Goal: Task Accomplishment & Management: Manage account settings

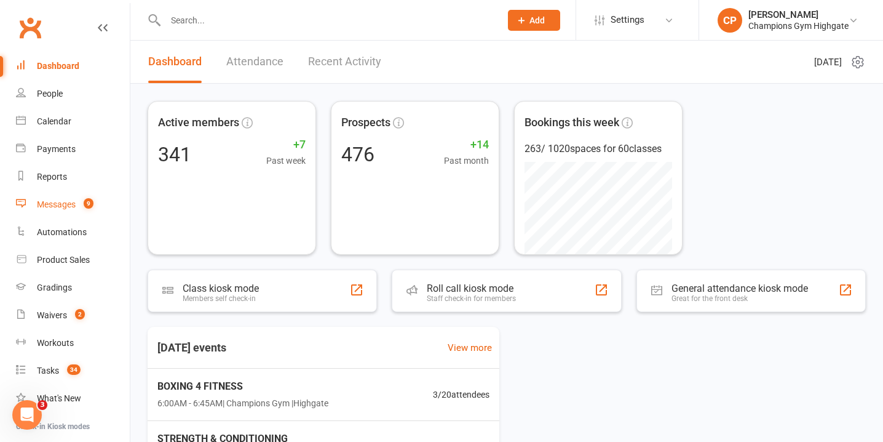
click at [84, 198] on link "Messages 9" at bounding box center [73, 205] width 114 height 28
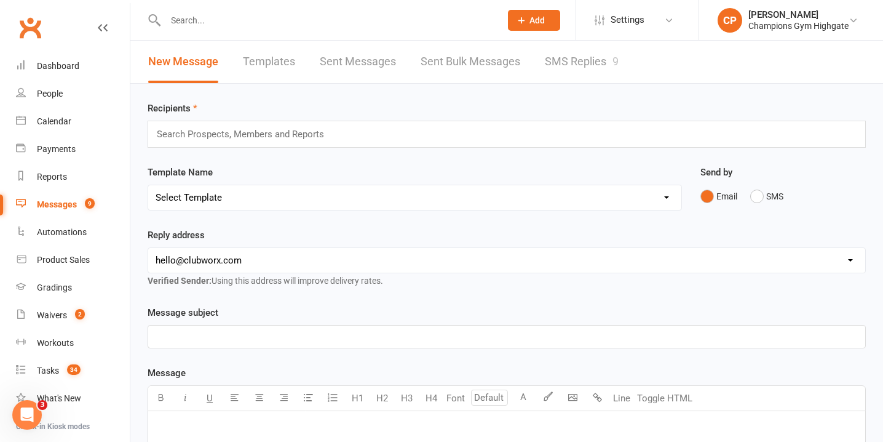
click at [599, 62] on link "SMS Replies 9" at bounding box center [582, 62] width 74 height 42
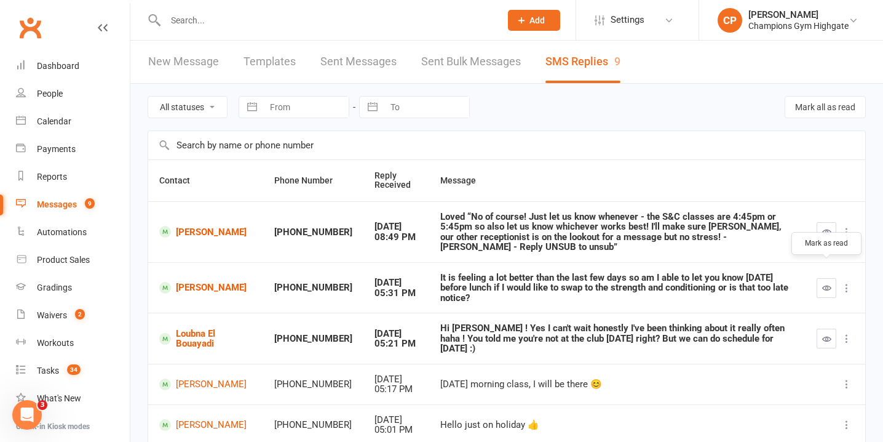
click at [824, 283] on icon "button" at bounding box center [827, 287] width 9 height 9
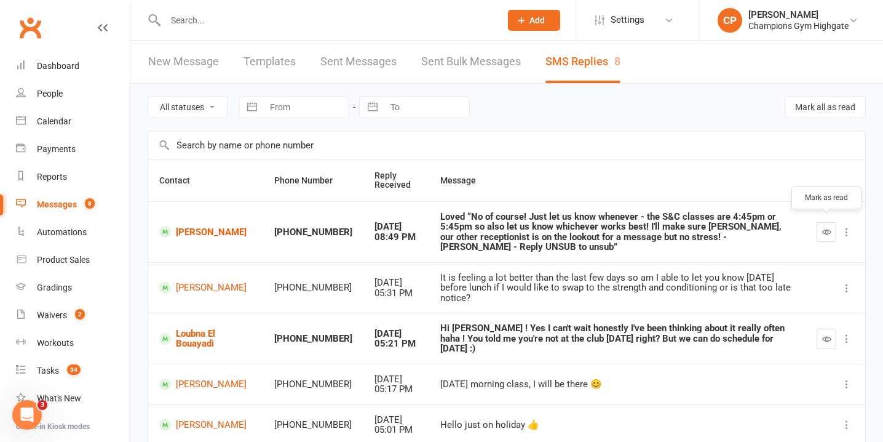
click at [823, 230] on icon "button" at bounding box center [827, 231] width 9 height 9
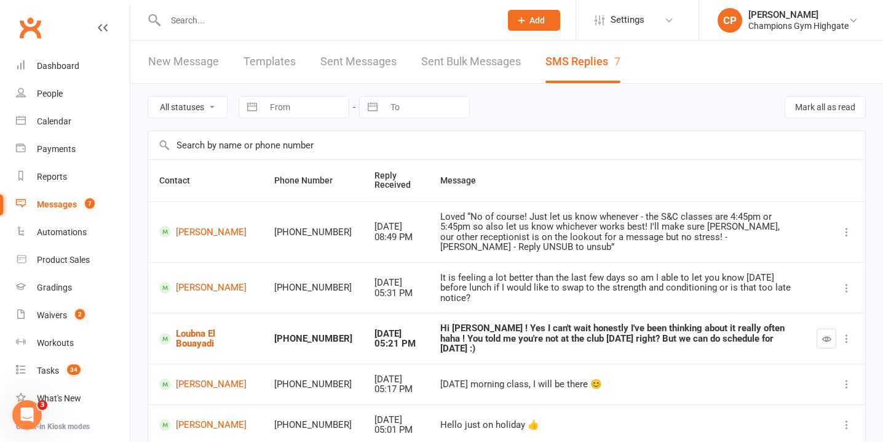
click at [210, 114] on select "All statuses Read only Unread only" at bounding box center [187, 107] width 79 height 21
select select "unread_only"
click at [148, 97] on select "All statuses Read only Unread only" at bounding box center [187, 107] width 79 height 21
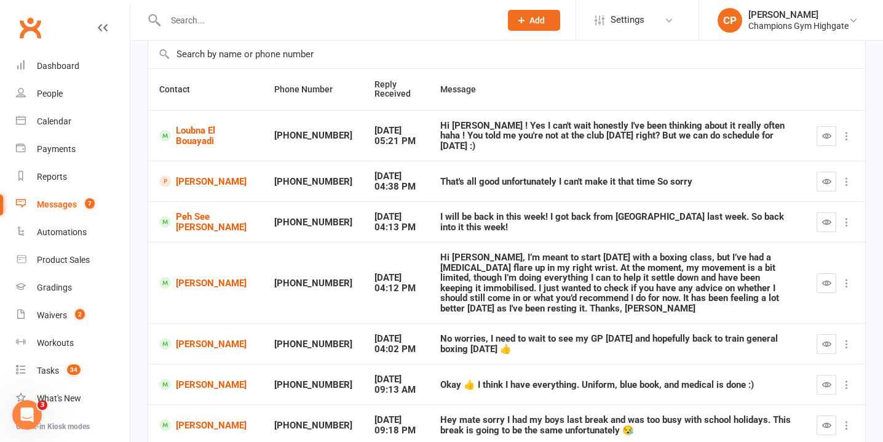
scroll to position [97, 0]
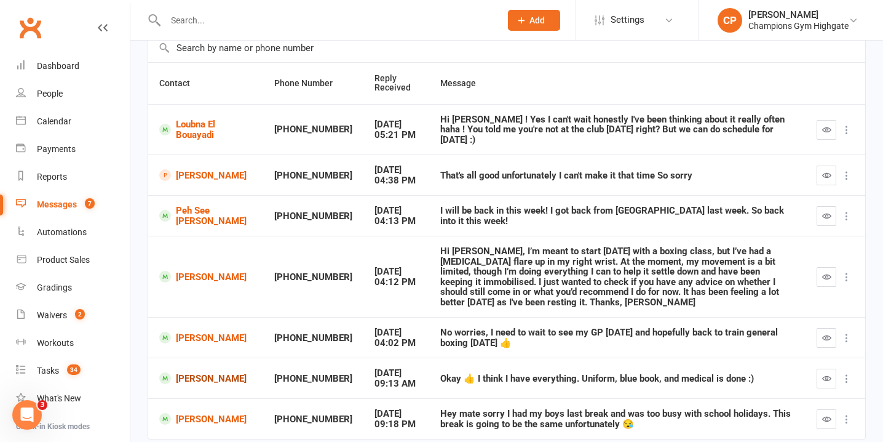
click at [200, 372] on link "Elisha Simmons" at bounding box center [205, 378] width 93 height 12
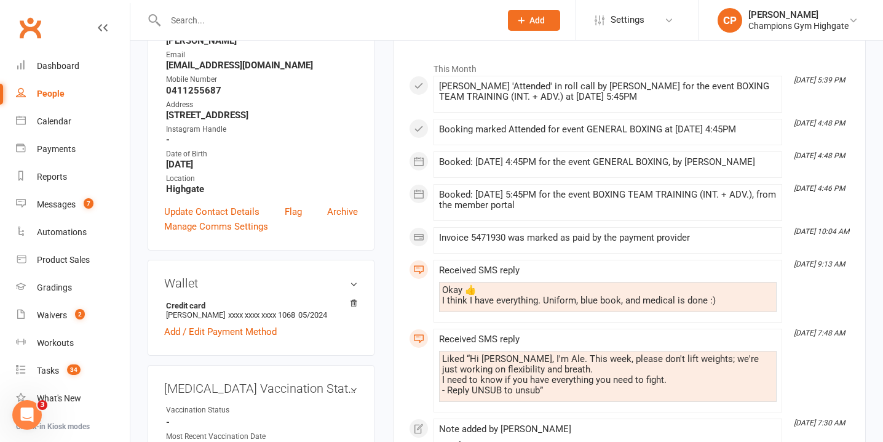
scroll to position [204, 0]
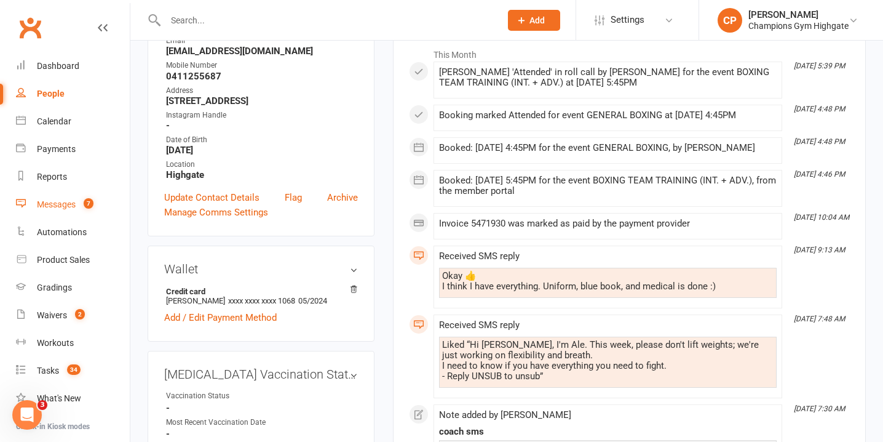
click at [67, 196] on link "Messages 7" at bounding box center [73, 205] width 114 height 28
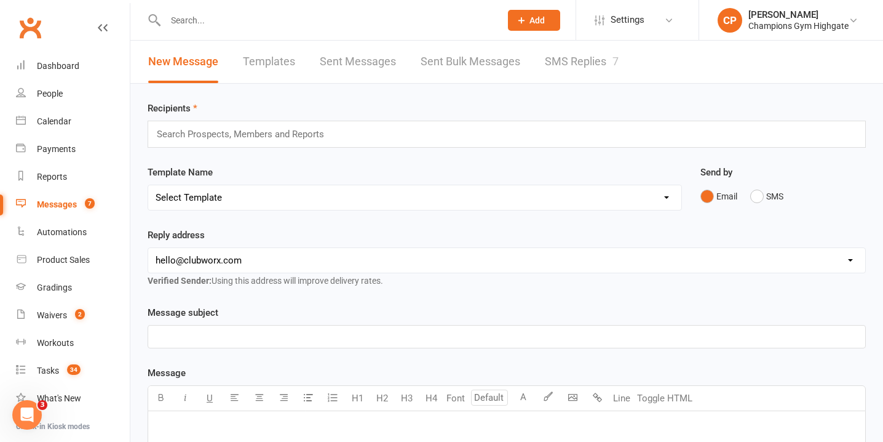
click at [585, 68] on link "SMS Replies 7" at bounding box center [582, 62] width 74 height 42
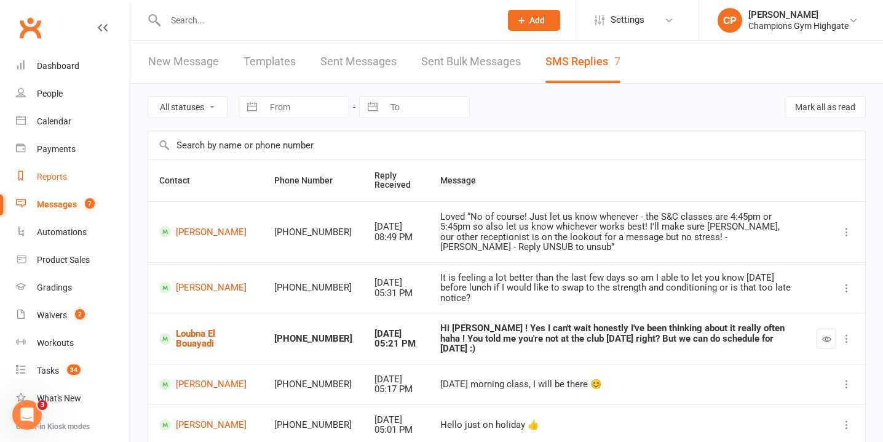
click at [62, 172] on div "Reports" at bounding box center [52, 177] width 30 height 10
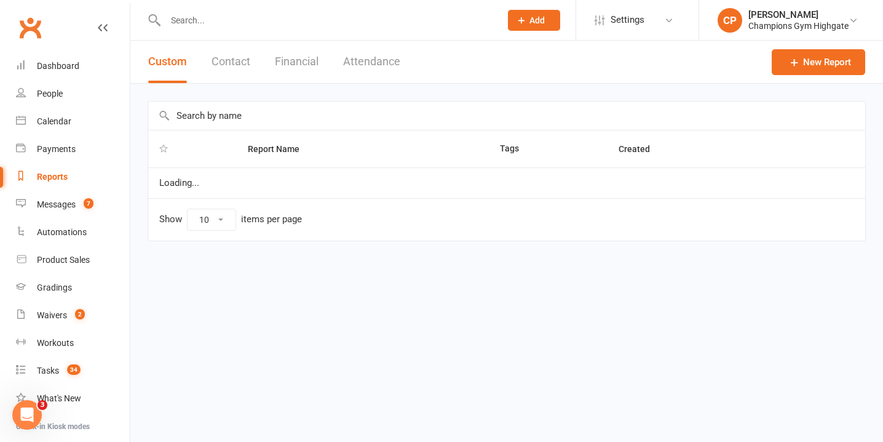
select select "100"
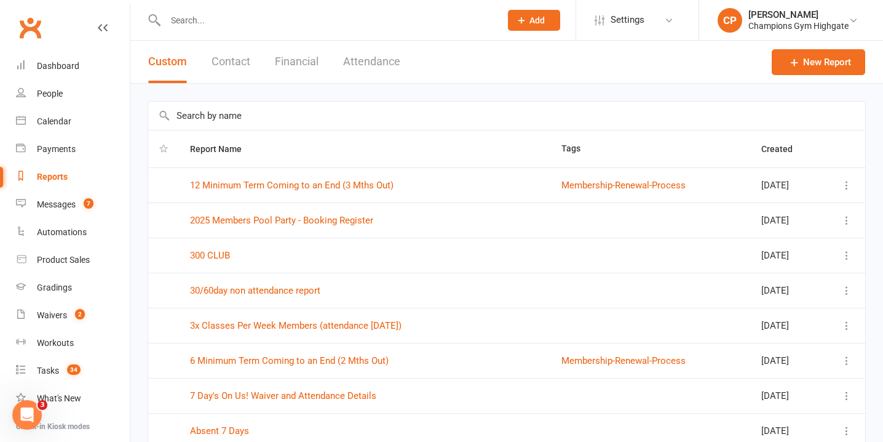
click at [266, 114] on input "text" at bounding box center [506, 116] width 717 height 28
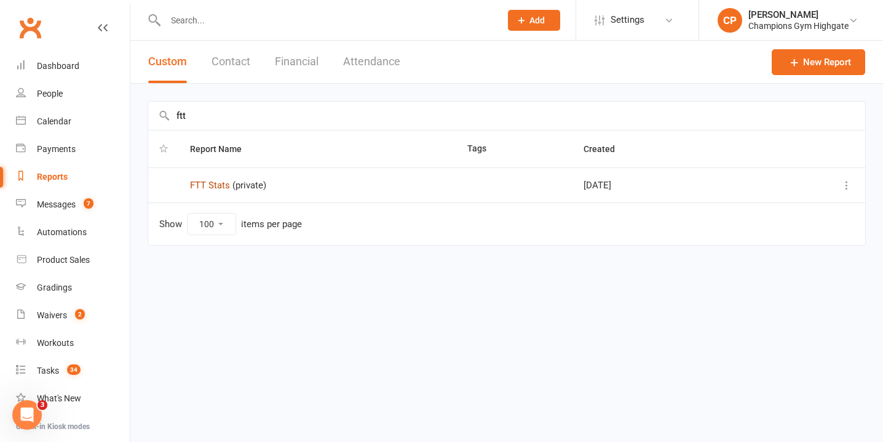
type input "ftt"
click at [222, 187] on link "FTT Stats" at bounding box center [210, 185] width 40 height 11
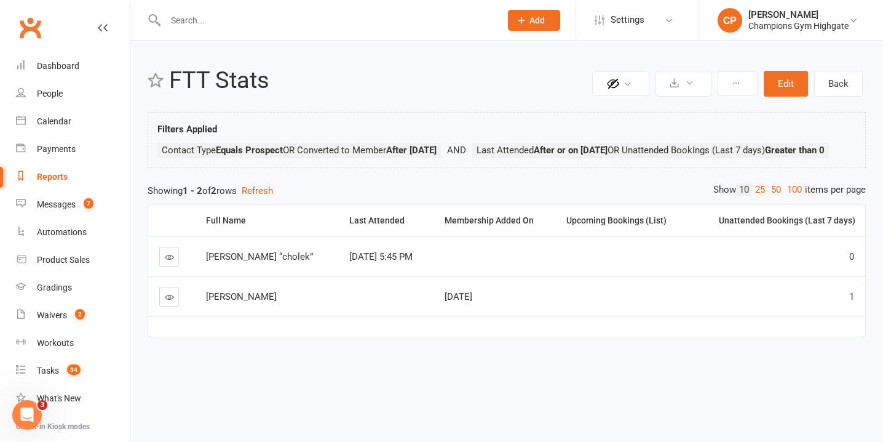
click at [53, 177] on div "Reports" at bounding box center [52, 177] width 31 height 10
select select "100"
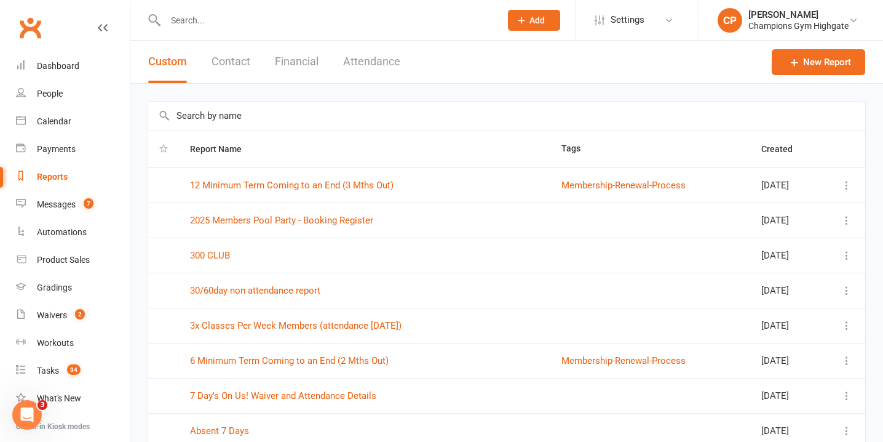
click at [279, 25] on input "text" at bounding box center [327, 20] width 330 height 17
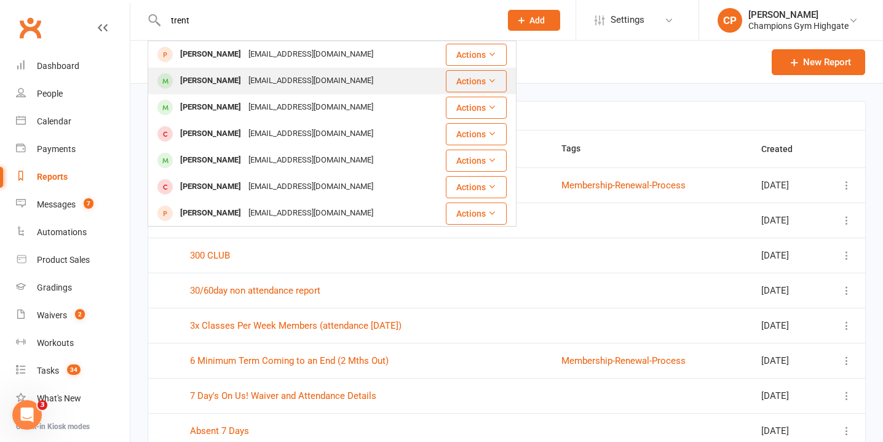
type input "trent"
click at [260, 76] on div "hi7chy@proton.me" at bounding box center [311, 81] width 132 height 18
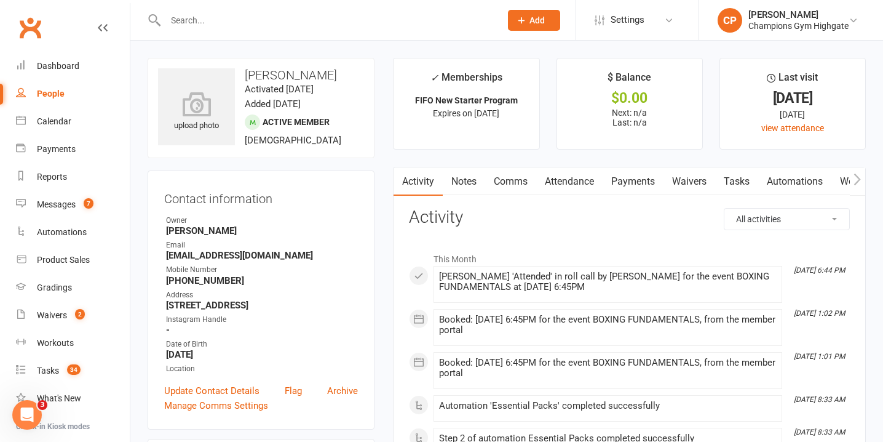
click at [471, 181] on link "Notes" at bounding box center [464, 181] width 42 height 28
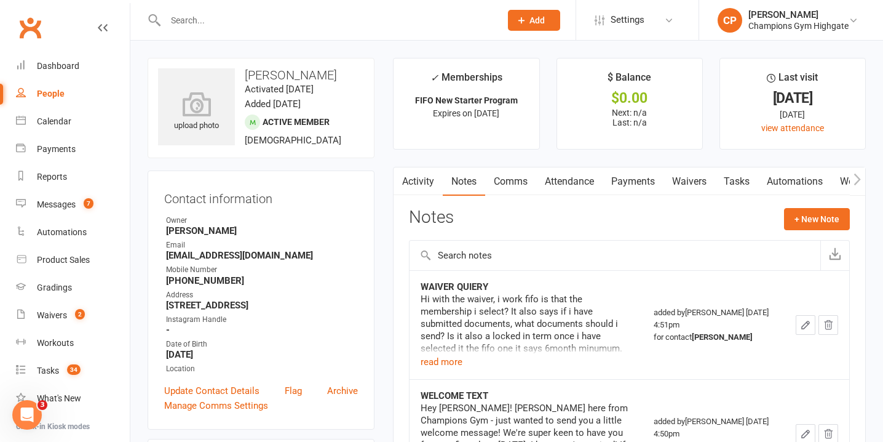
click at [514, 183] on link "Comms" at bounding box center [510, 181] width 51 height 28
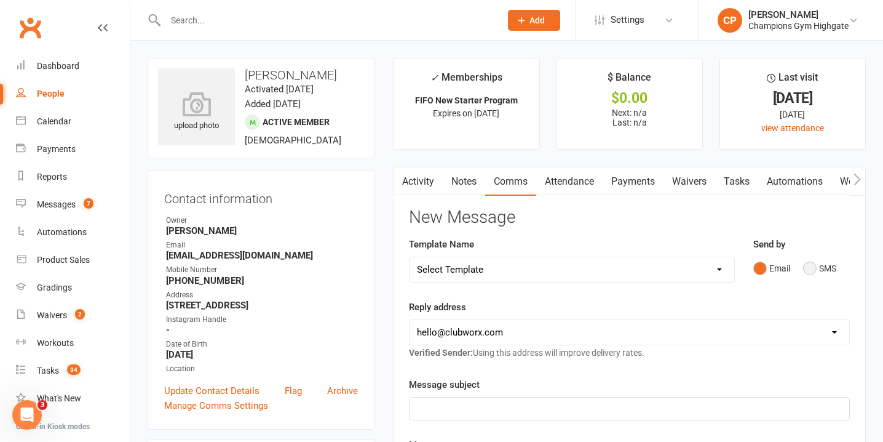
click at [813, 271] on button "SMS" at bounding box center [819, 268] width 33 height 23
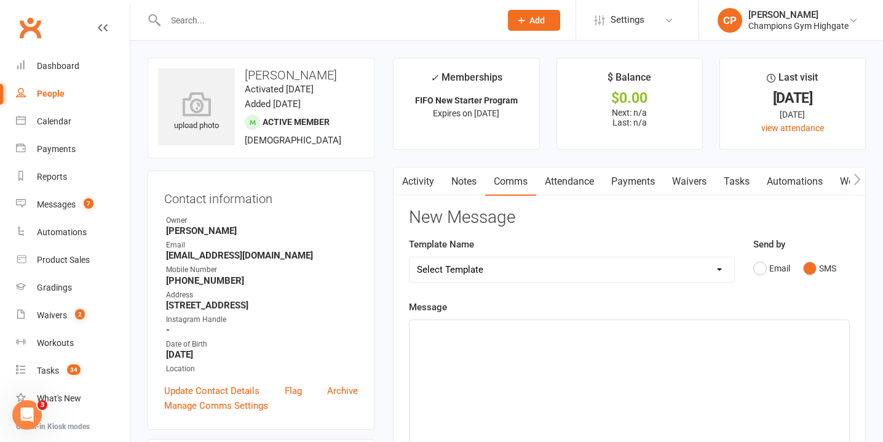
click at [813, 271] on button "SMS" at bounding box center [819, 268] width 33 height 23
click at [564, 346] on div "﻿" at bounding box center [630, 412] width 440 height 185
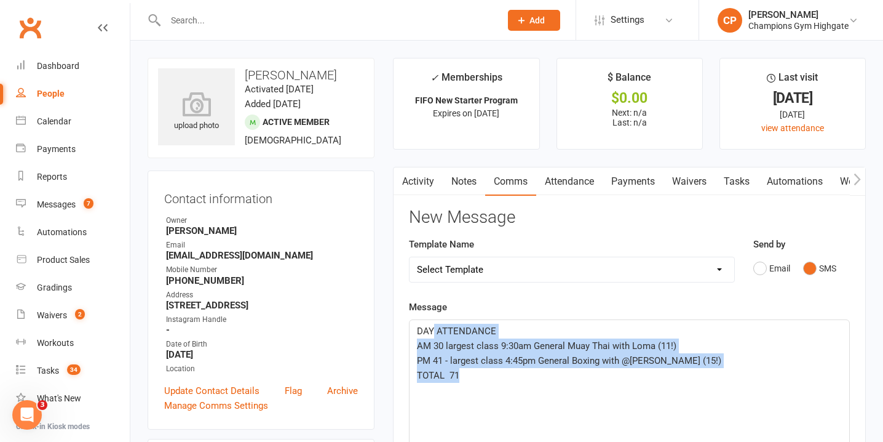
drag, startPoint x: 466, startPoint y: 369, endPoint x: 433, endPoint y: 329, distance: 52.4
click at [433, 329] on div "DAY ATTENDANCE AM 30 largest class 9:30am General Muay Thai with Loma (11!) PM …" at bounding box center [630, 412] width 440 height 185
drag, startPoint x: 453, startPoint y: 378, endPoint x: 397, endPoint y: 309, distance: 89.3
copy div "Hey Trent! Just checking in - congrats on your first week of New Starter Progra…"
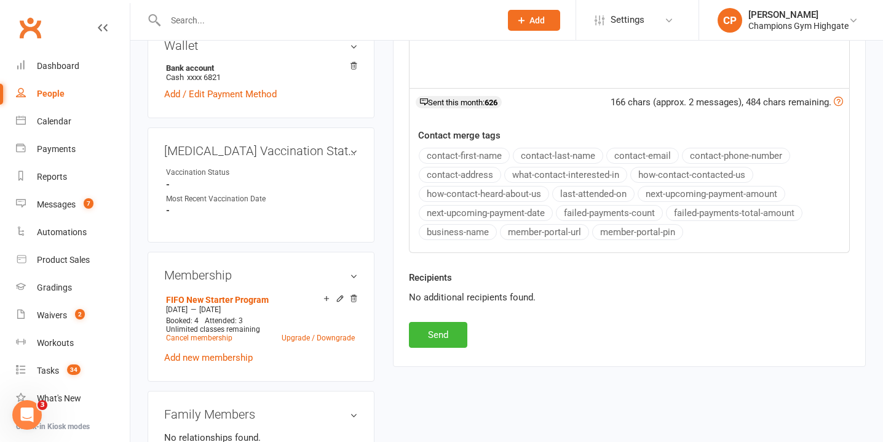
scroll to position [433, 0]
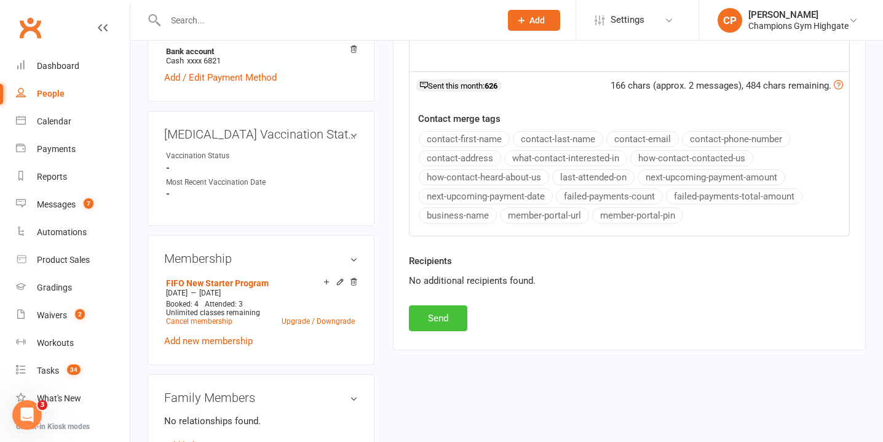
click at [440, 313] on button "Send" at bounding box center [438, 318] width 58 height 26
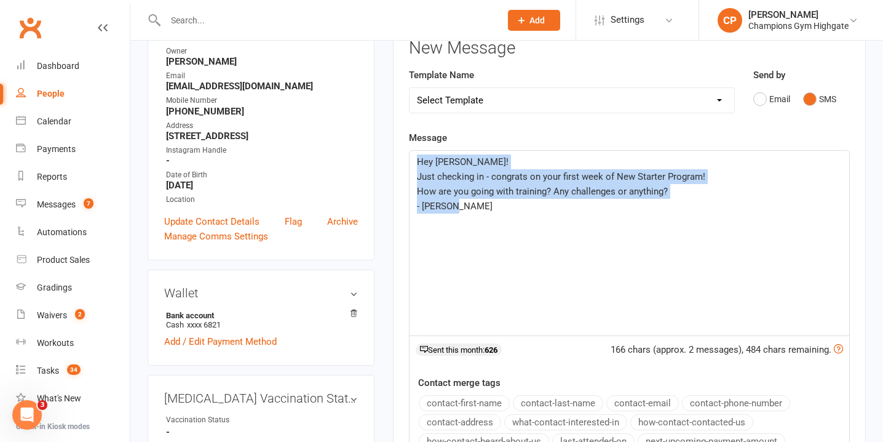
scroll to position [0, 0]
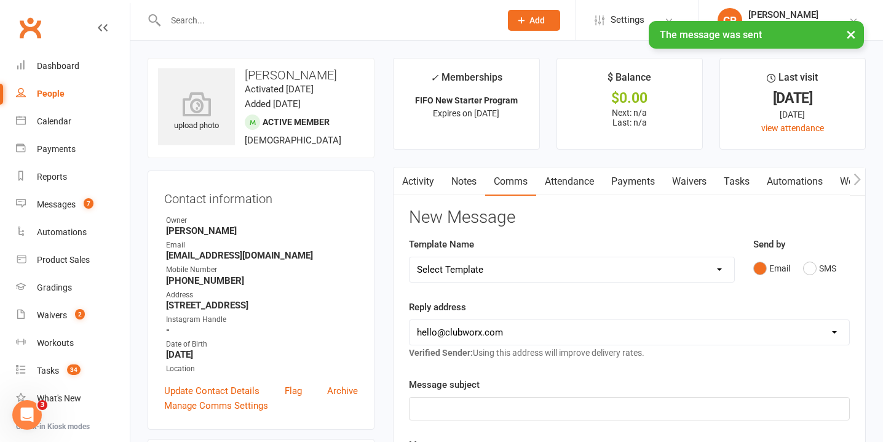
click at [460, 177] on link "Notes" at bounding box center [464, 181] width 42 height 28
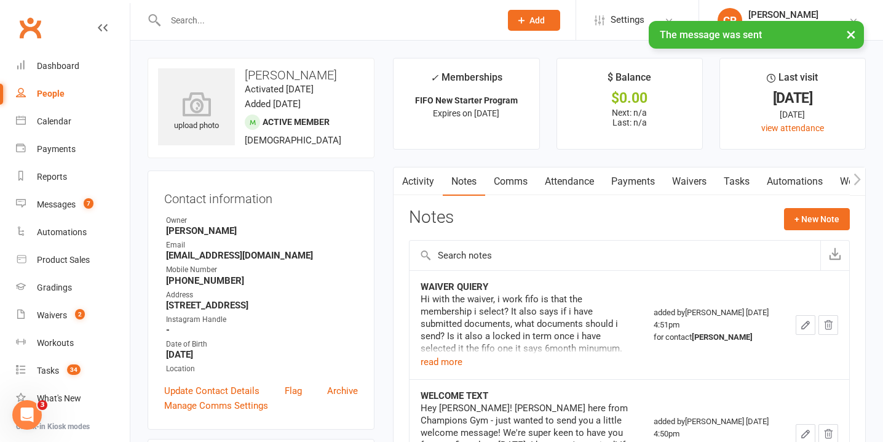
click at [575, 182] on link "Attendance" at bounding box center [569, 181] width 66 height 28
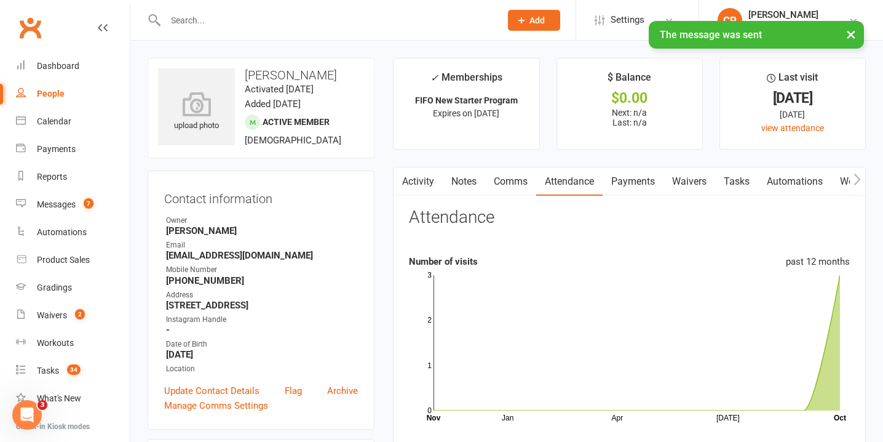
click at [452, 184] on link "Notes" at bounding box center [464, 181] width 42 height 28
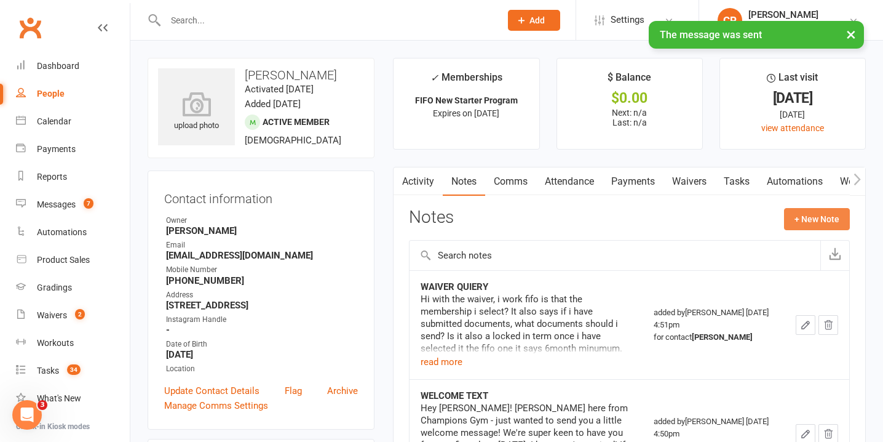
click at [826, 217] on button "+ New Note" at bounding box center [817, 219] width 66 height 22
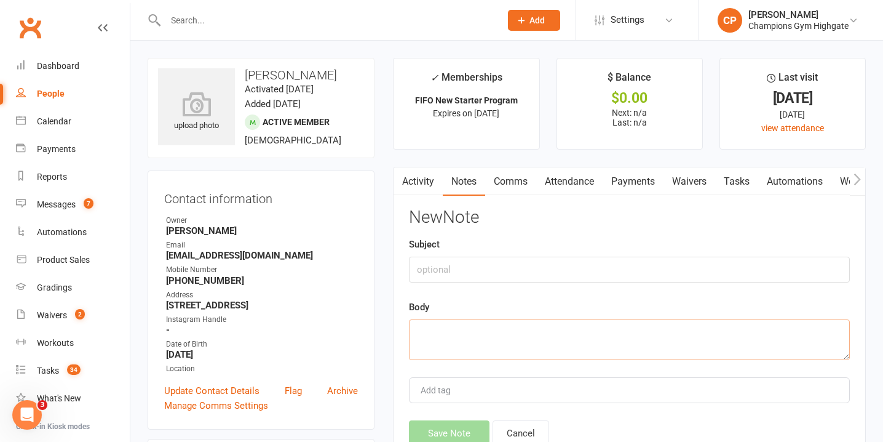
click at [533, 332] on textarea at bounding box center [629, 339] width 441 height 41
paste textarea "Hey Trent! Just checking in - congrats on your first week of New Starter Progra…"
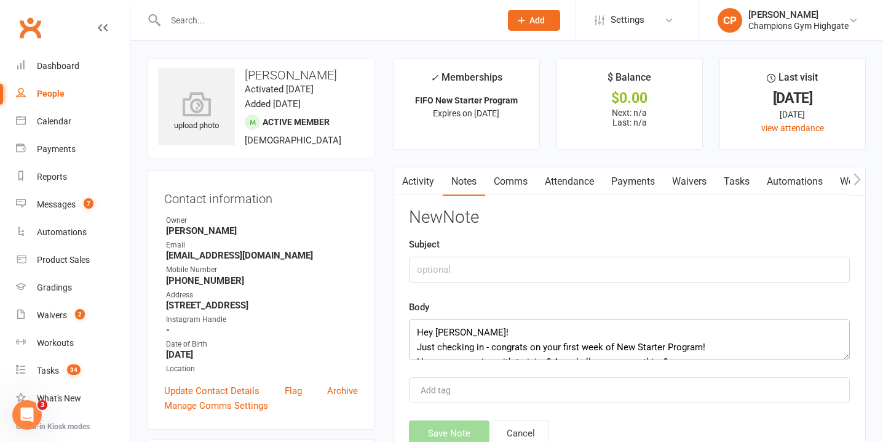
scroll to position [37, 0]
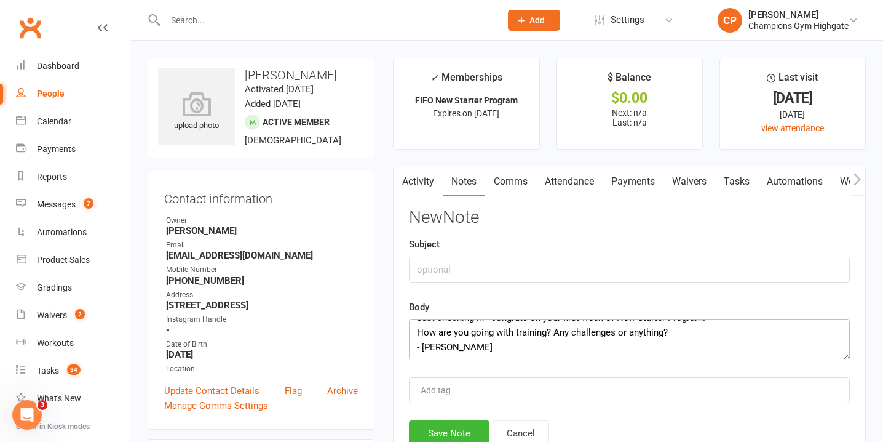
type textarea "Hey Trent! Just checking in - congrats on your first week of New Starter Progra…"
click at [531, 269] on input "text" at bounding box center [629, 270] width 441 height 26
type input "DAY 7 CHECK IN"
click at [453, 428] on button "Save Note" at bounding box center [449, 433] width 81 height 26
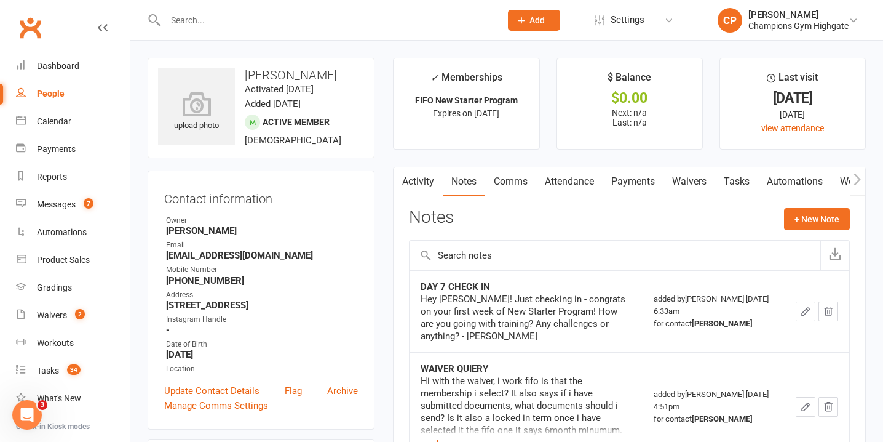
click at [283, 16] on input "text" at bounding box center [327, 20] width 330 height 17
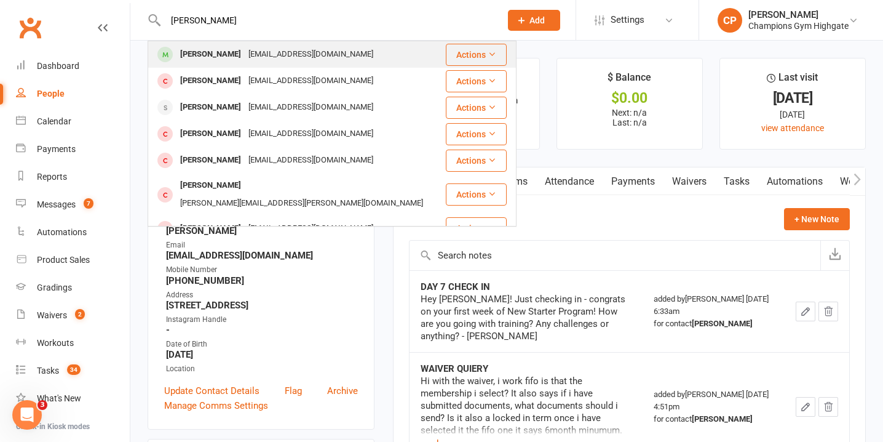
type input "tim bustard"
click at [301, 56] on div "timbust@gmail.com" at bounding box center [311, 55] width 132 height 18
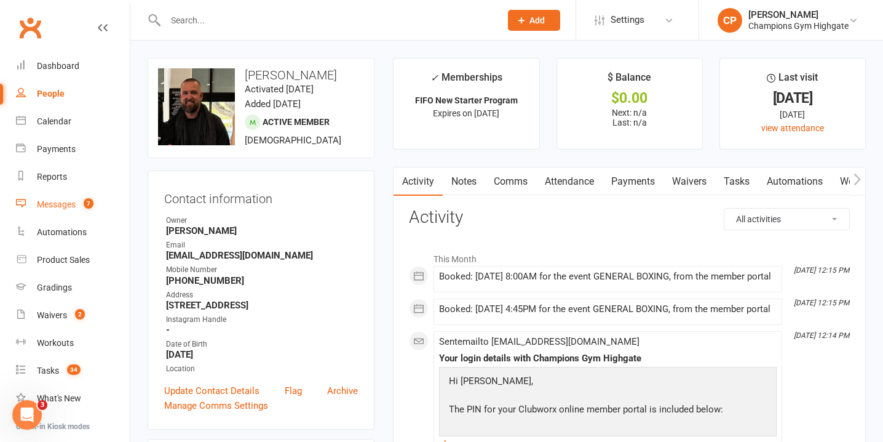
click at [92, 210] on link "Messages 7" at bounding box center [73, 205] width 114 height 28
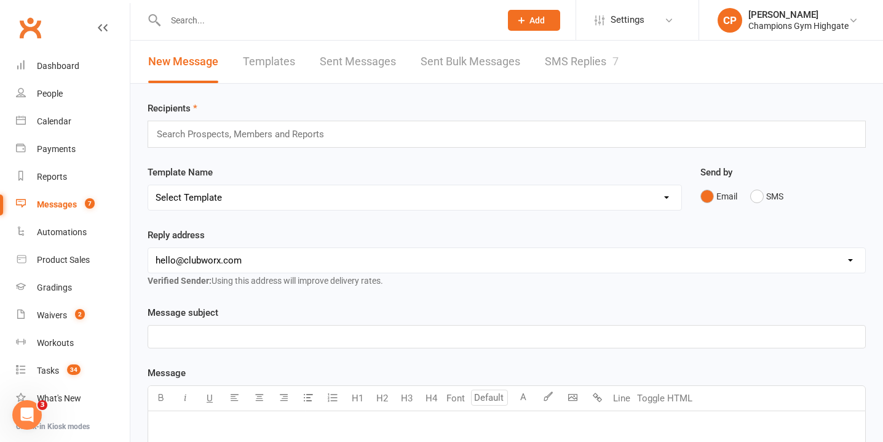
click at [616, 62] on div "7" at bounding box center [616, 61] width 6 height 13
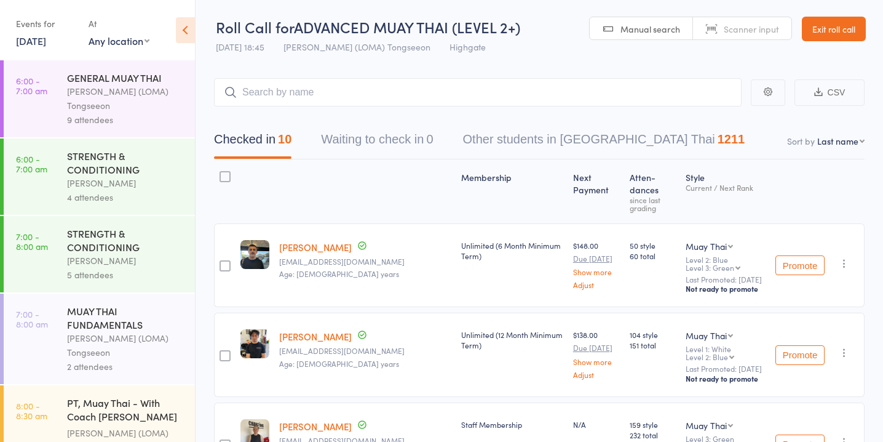
click at [41, 42] on link "13 Oct, 2025" at bounding box center [31, 41] width 30 height 14
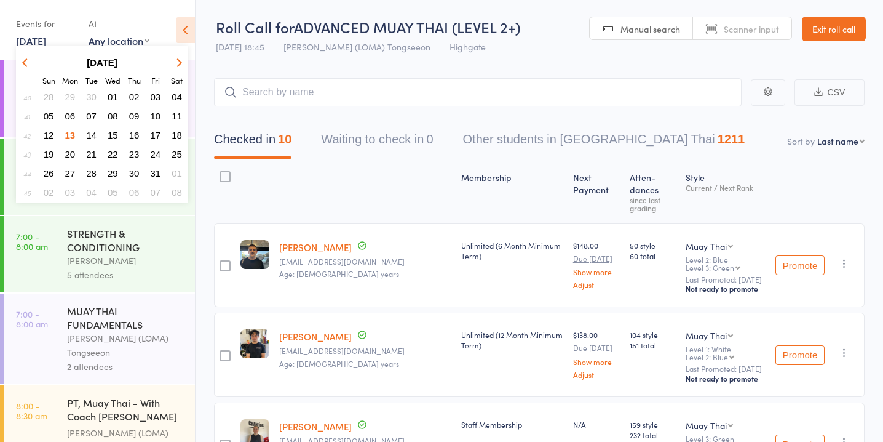
click at [94, 132] on span "14" at bounding box center [91, 135] width 10 height 10
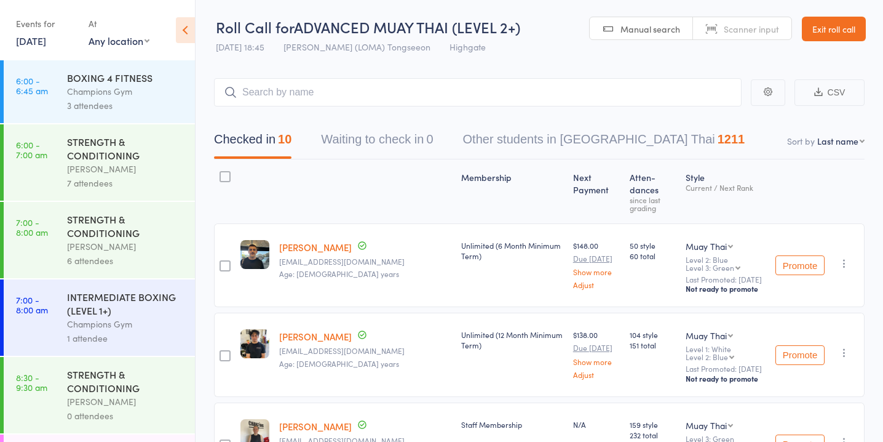
click at [120, 97] on div "Champions Gym" at bounding box center [126, 91] width 118 height 14
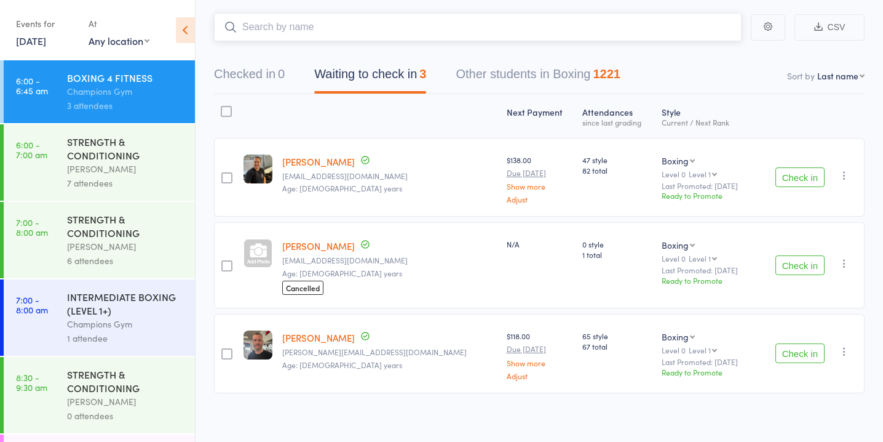
scroll to position [71, 0]
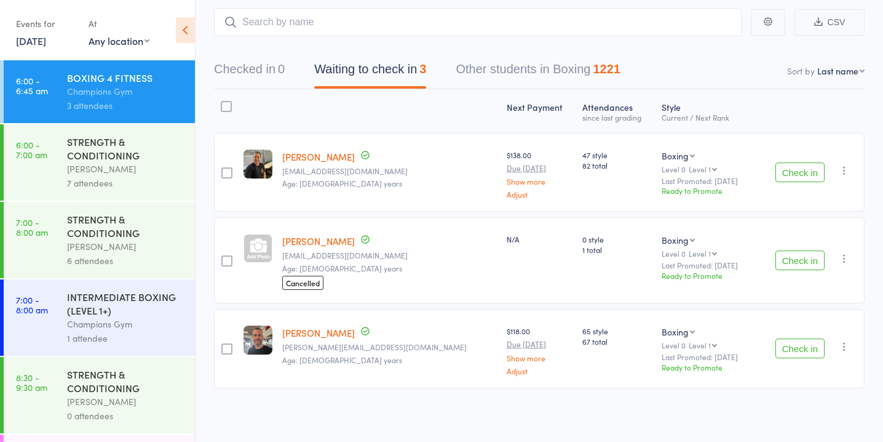
click at [788, 171] on button "Check in" at bounding box center [800, 172] width 49 height 20
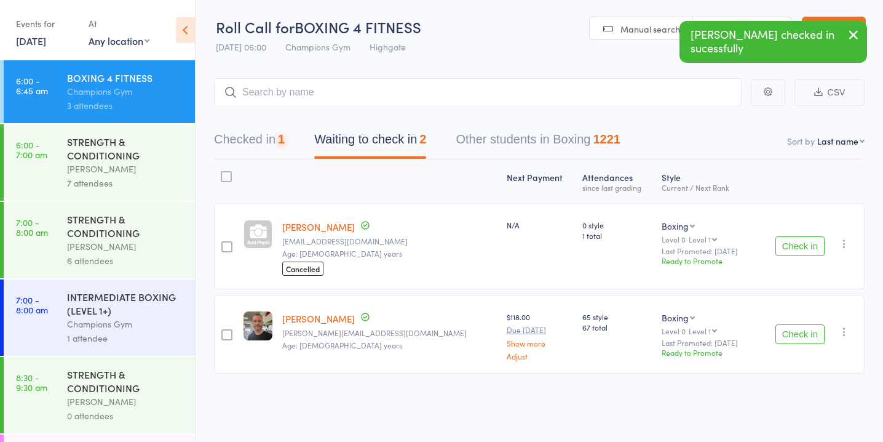
scroll to position [1, 0]
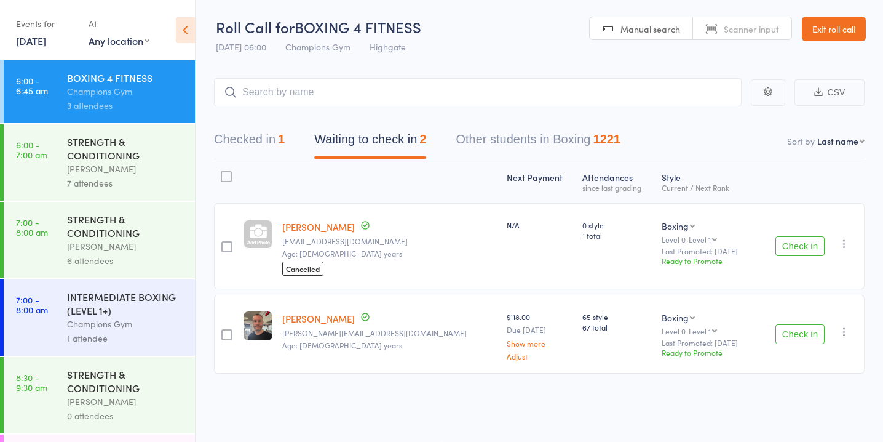
click at [312, 225] on link "Chey Larner" at bounding box center [318, 226] width 73 height 13
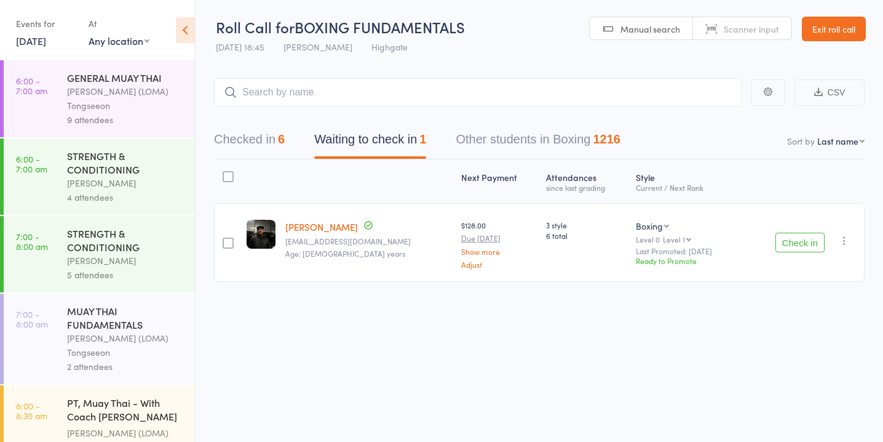
click at [36, 44] on link "13 Oct, 2025" at bounding box center [31, 41] width 30 height 14
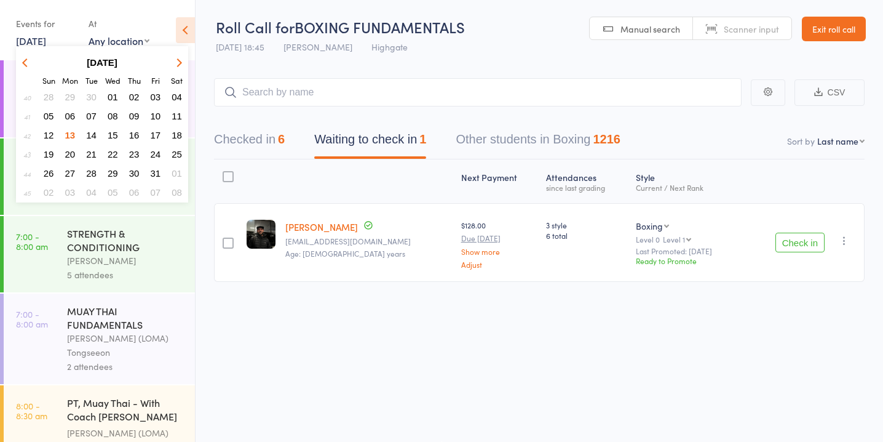
click at [97, 130] on button "14" at bounding box center [91, 135] width 19 height 17
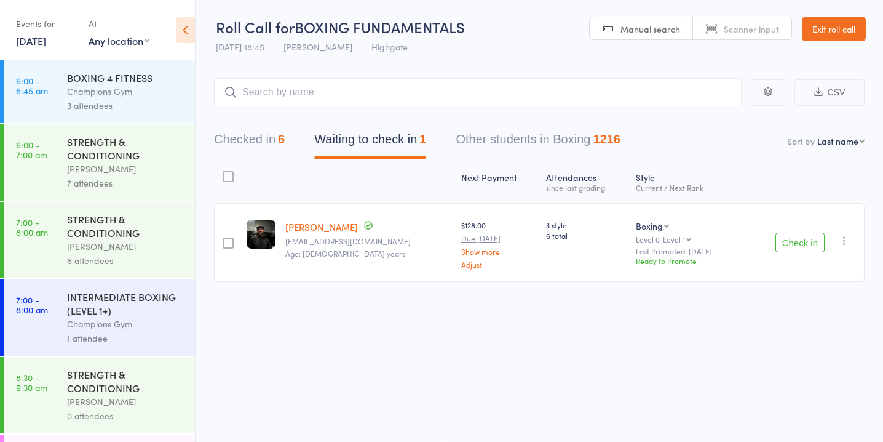
click at [100, 159] on div "STRENGTH & CONDITIONING" at bounding box center [126, 148] width 118 height 27
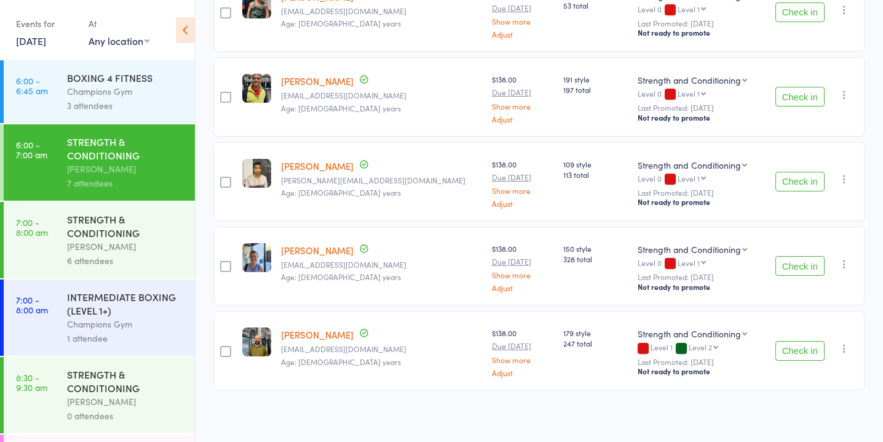
scroll to position [401, 0]
click at [800, 260] on button "Check in" at bounding box center [800, 265] width 49 height 20
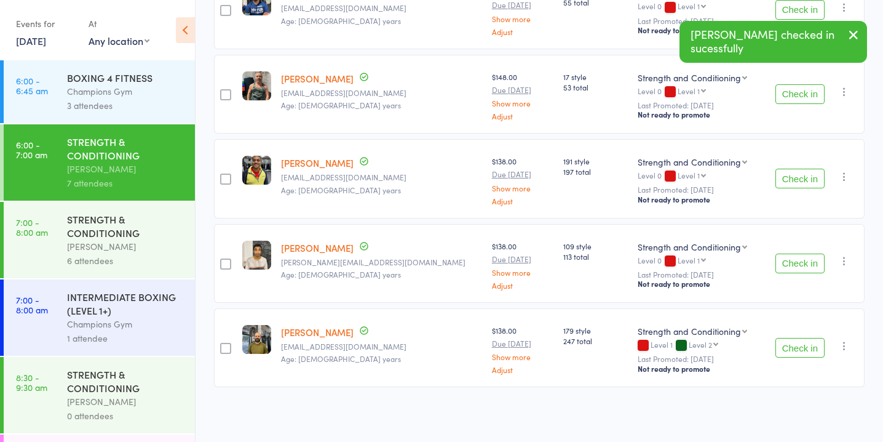
scroll to position [316, 0]
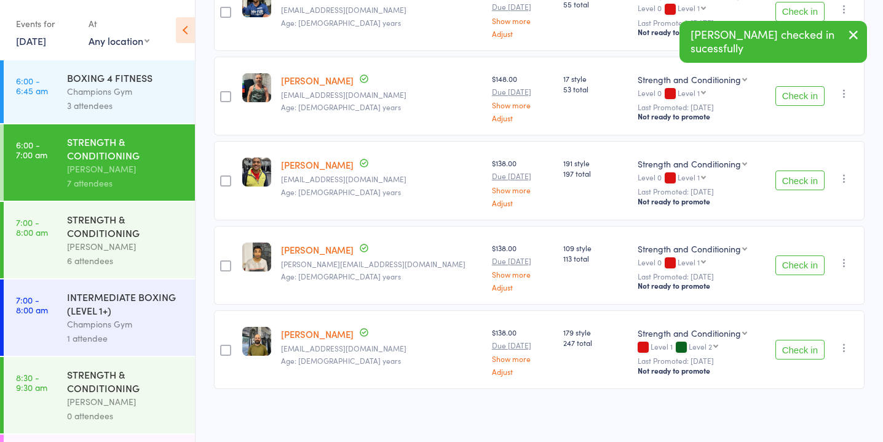
click at [804, 350] on button "Check in" at bounding box center [800, 350] width 49 height 20
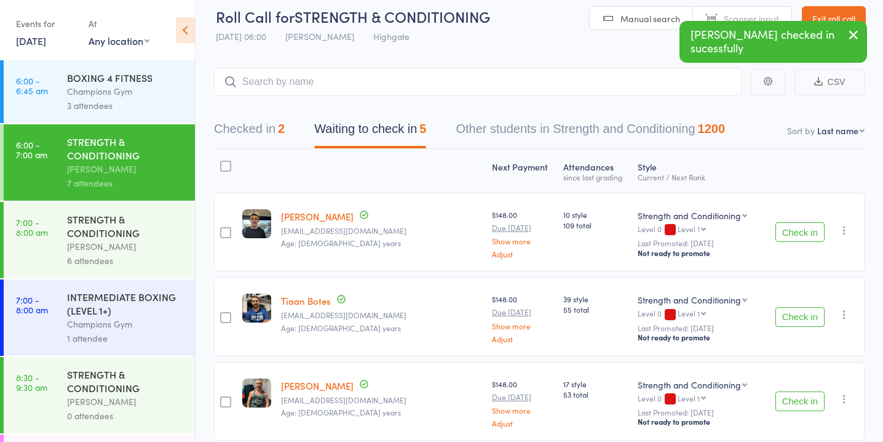
scroll to position [9, 0]
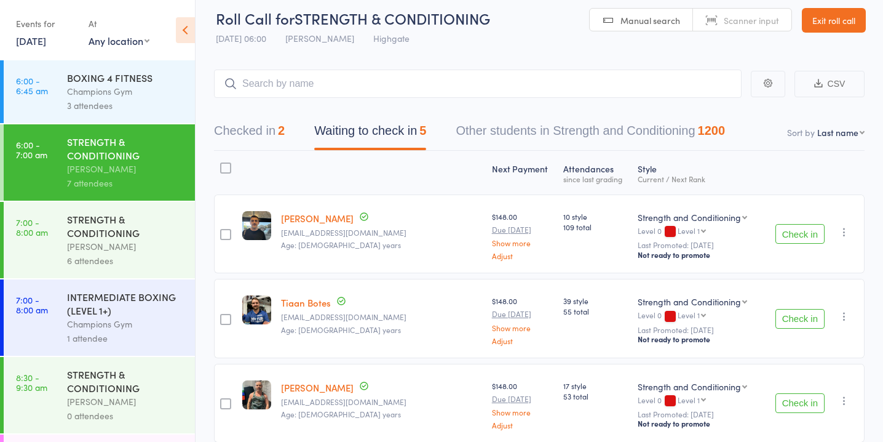
click at [795, 317] on button "Check in" at bounding box center [800, 319] width 49 height 20
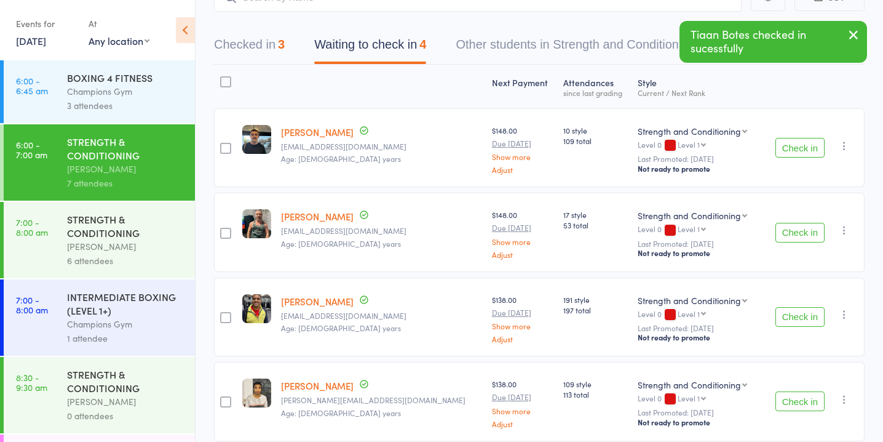
scroll to position [129, 0]
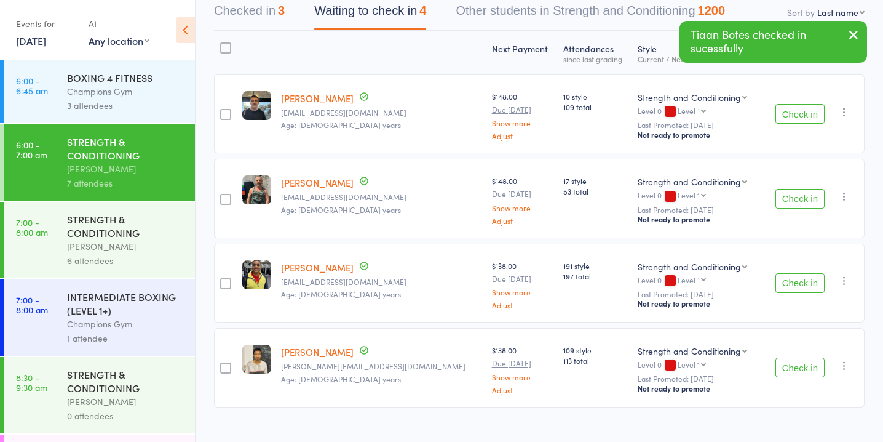
click at [802, 364] on button "Check in" at bounding box center [800, 367] width 49 height 20
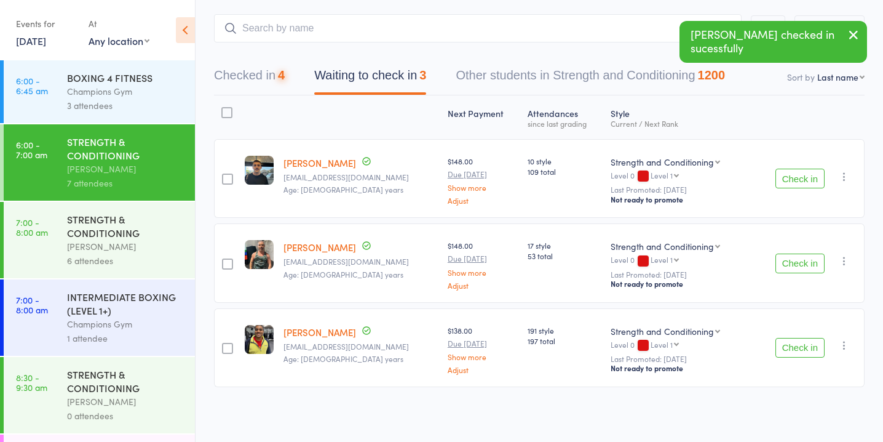
scroll to position [63, 0]
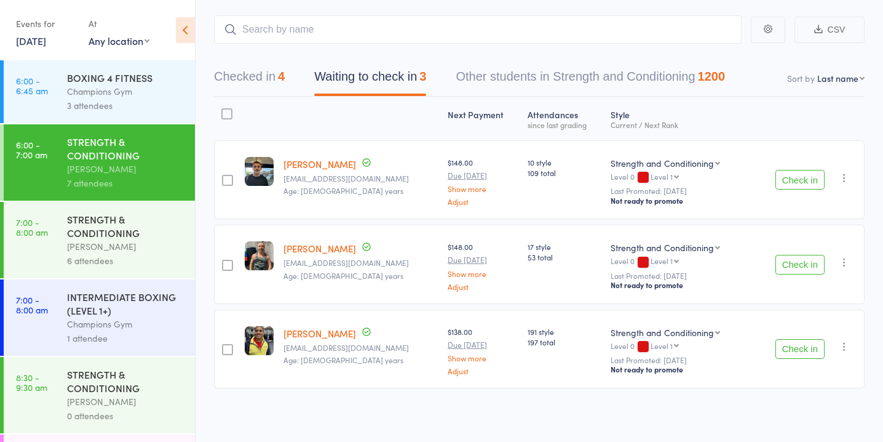
click at [274, 73] on button "Checked in 4" at bounding box center [249, 79] width 71 height 33
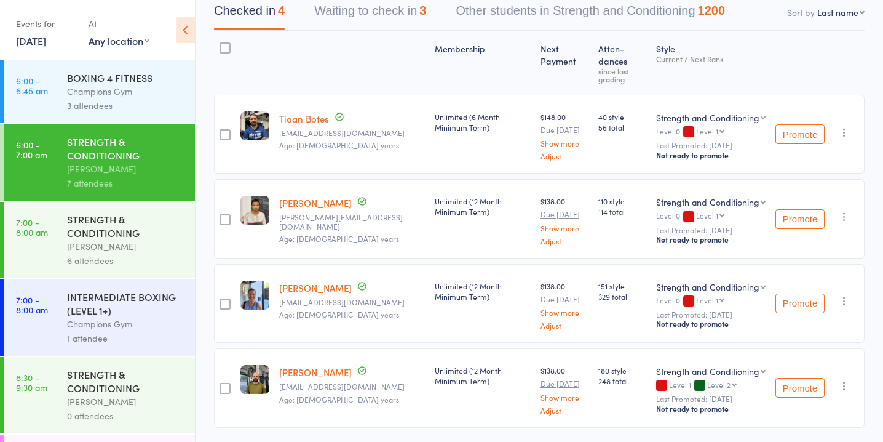
click at [359, 12] on button "Waiting to check in 3" at bounding box center [370, 14] width 112 height 33
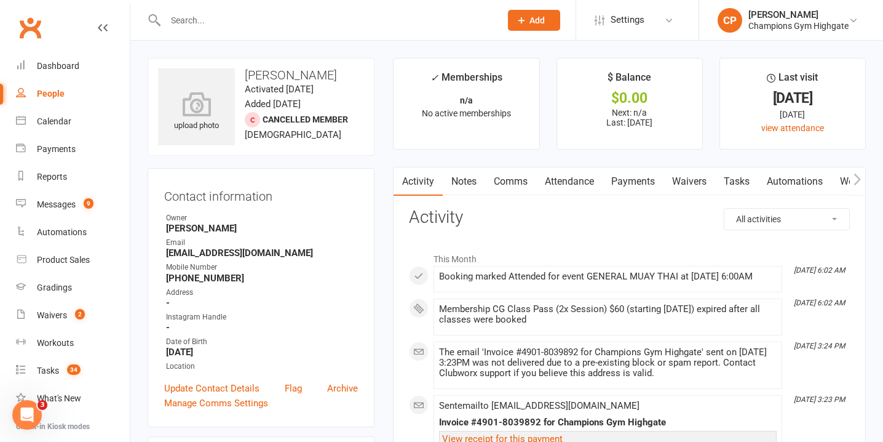
click at [691, 181] on link "Waivers" at bounding box center [690, 181] width 52 height 28
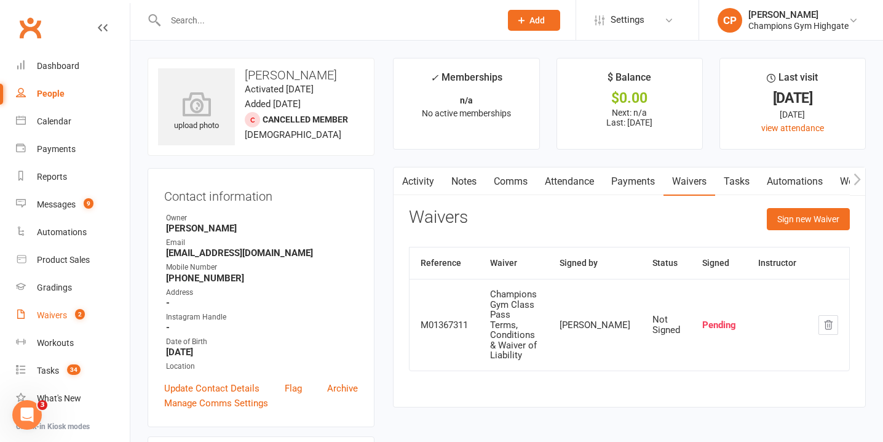
click at [88, 309] on link "Waivers 2" at bounding box center [73, 315] width 114 height 28
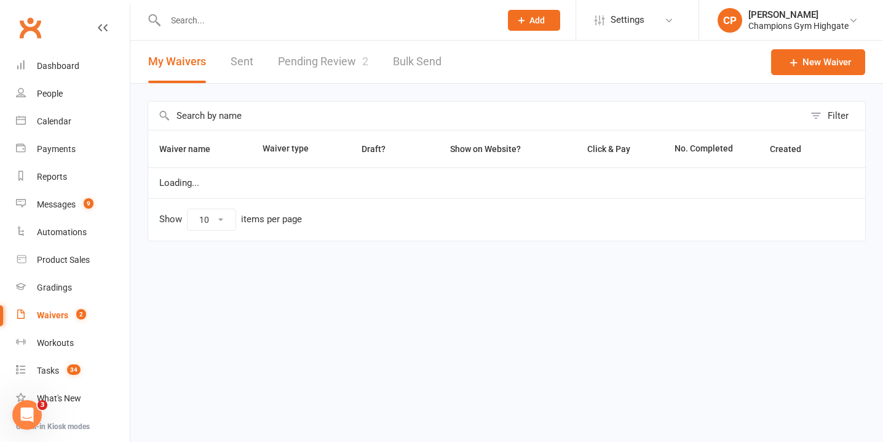
click at [360, 60] on link "Pending Review 2" at bounding box center [323, 62] width 90 height 42
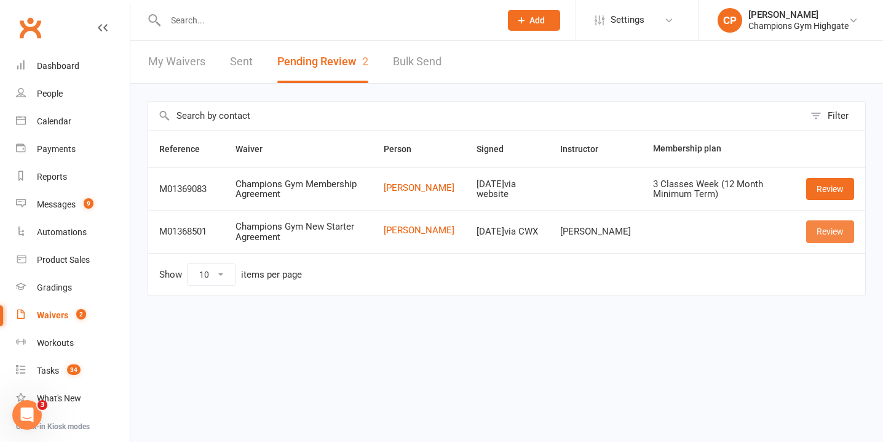
click at [823, 234] on link "Review" at bounding box center [831, 231] width 48 height 22
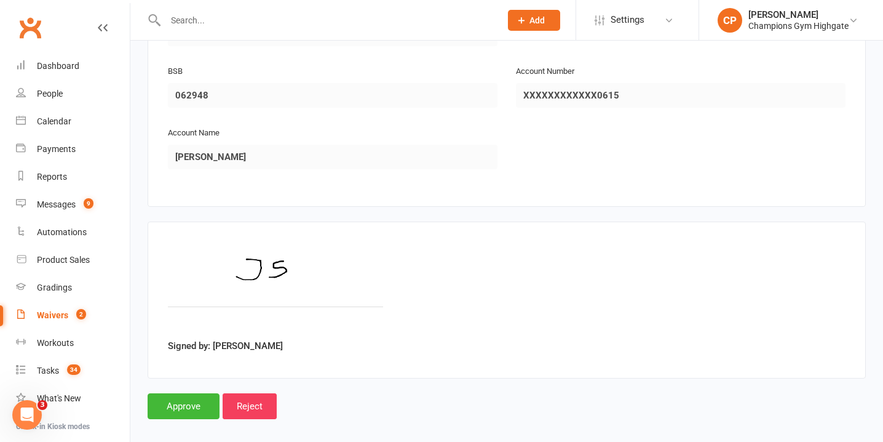
scroll to position [1405, 0]
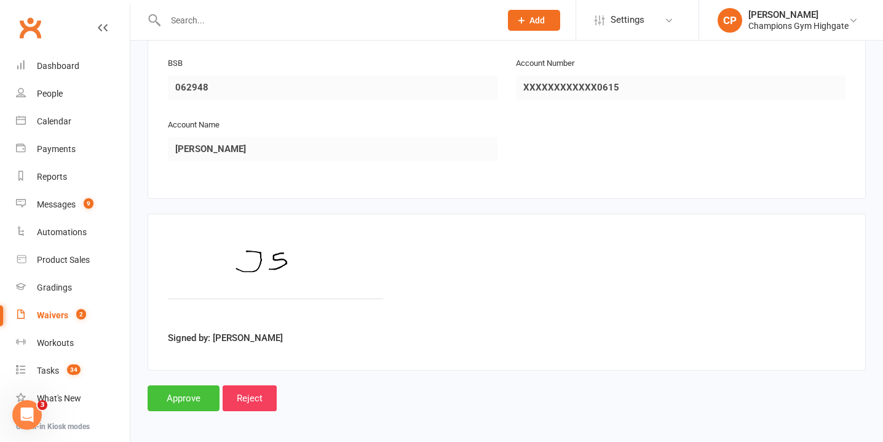
click at [205, 390] on input "Approve" at bounding box center [184, 398] width 72 height 26
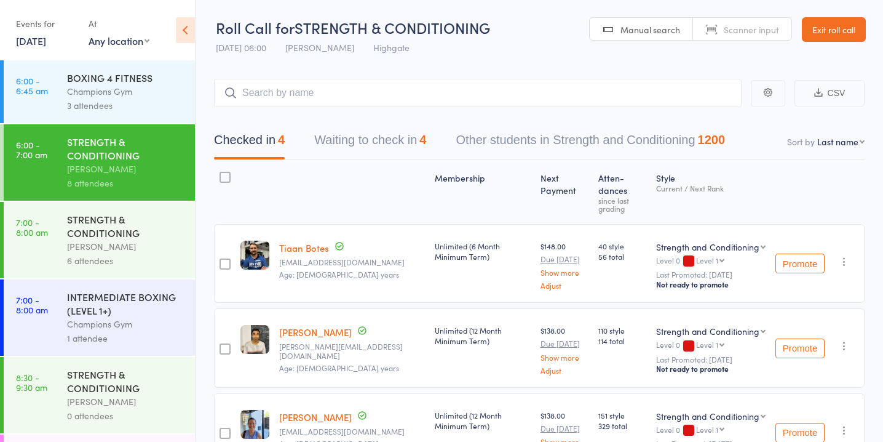
click at [414, 139] on button "Waiting to check in 4" at bounding box center [370, 143] width 112 height 33
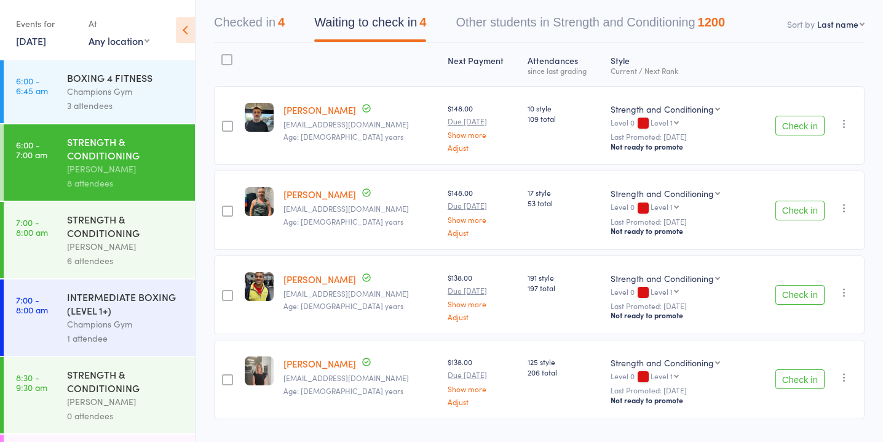
scroll to position [119, 0]
click at [800, 370] on button "Check in" at bounding box center [800, 378] width 49 height 20
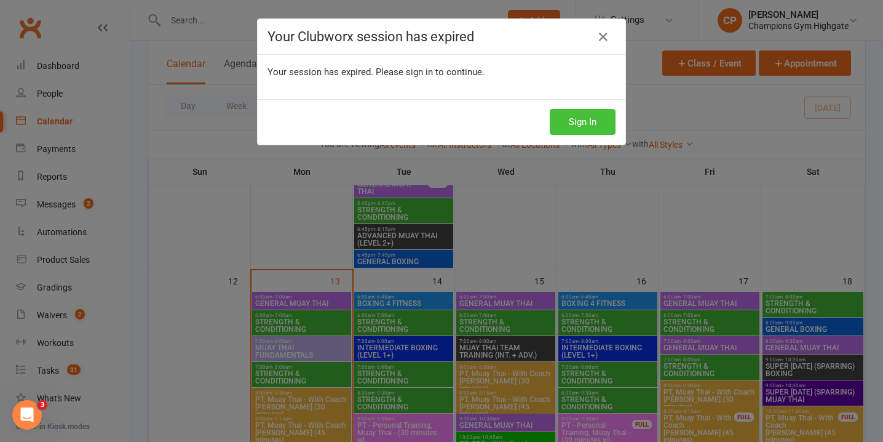
click at [583, 114] on button "Sign In" at bounding box center [583, 122] width 66 height 26
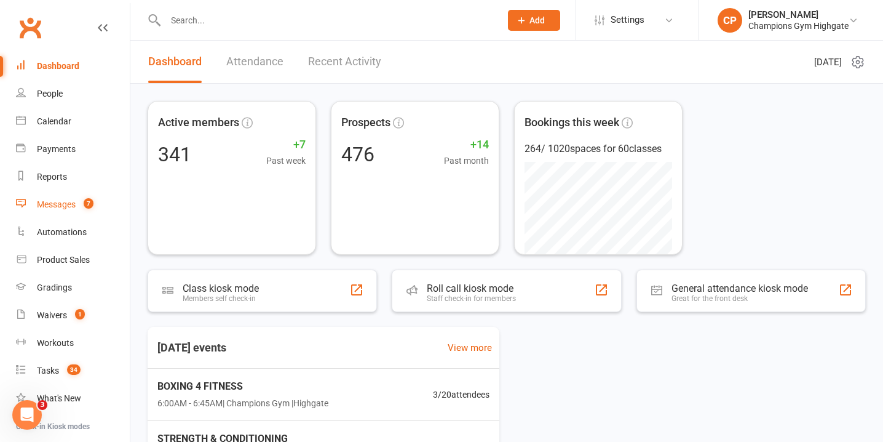
click at [78, 207] on link "Messages 7" at bounding box center [73, 205] width 114 height 28
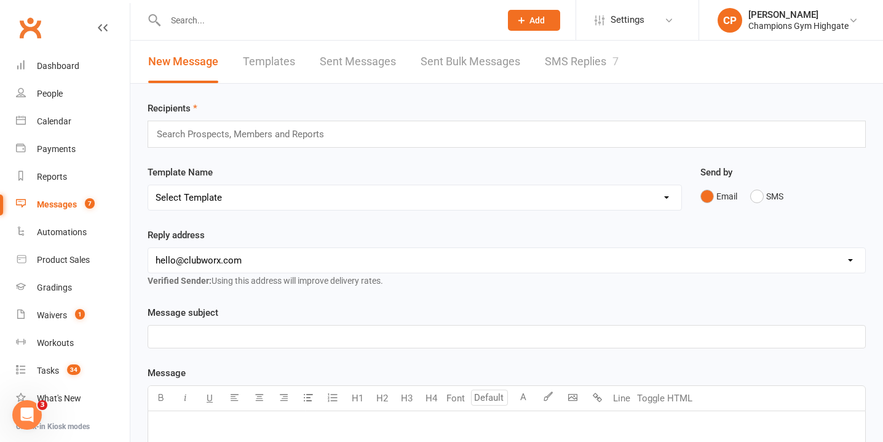
click at [553, 60] on link "SMS Replies 7" at bounding box center [582, 62] width 74 height 42
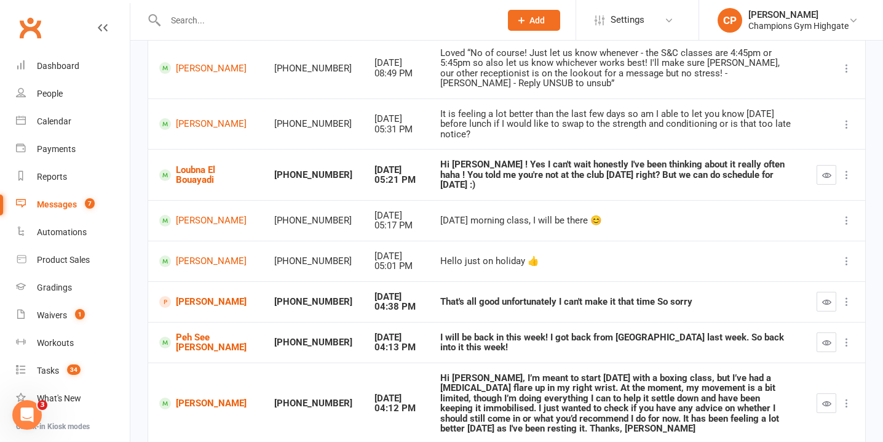
scroll to position [167, 0]
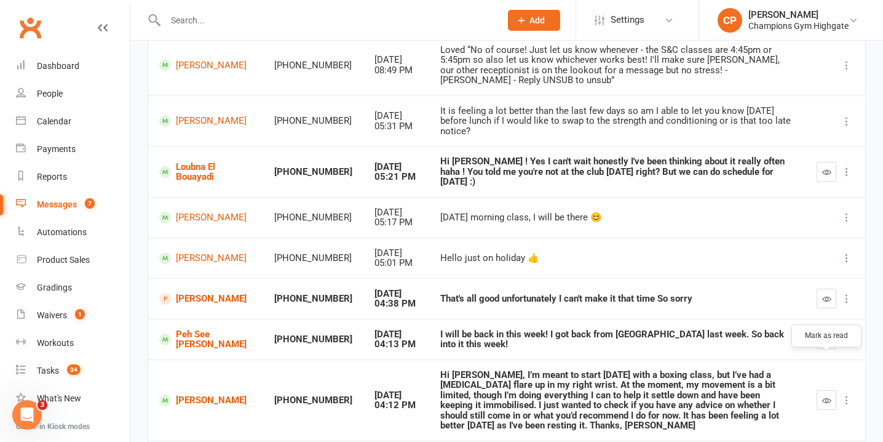
click at [824, 396] on icon "button" at bounding box center [827, 400] width 9 height 9
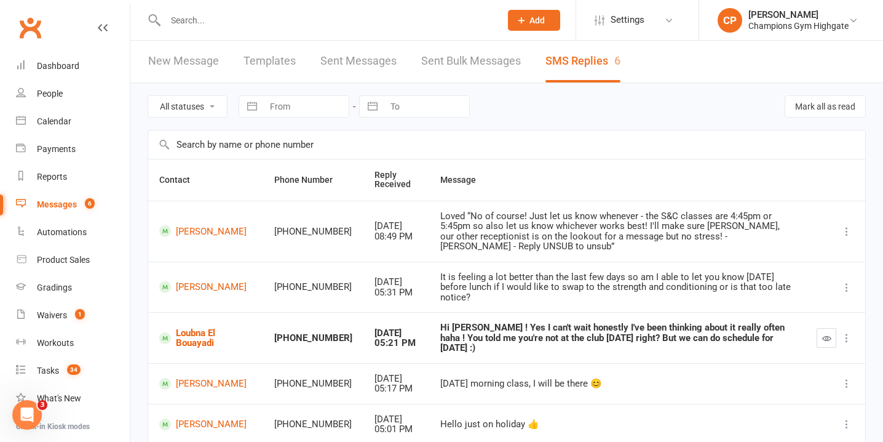
scroll to position [0, 0]
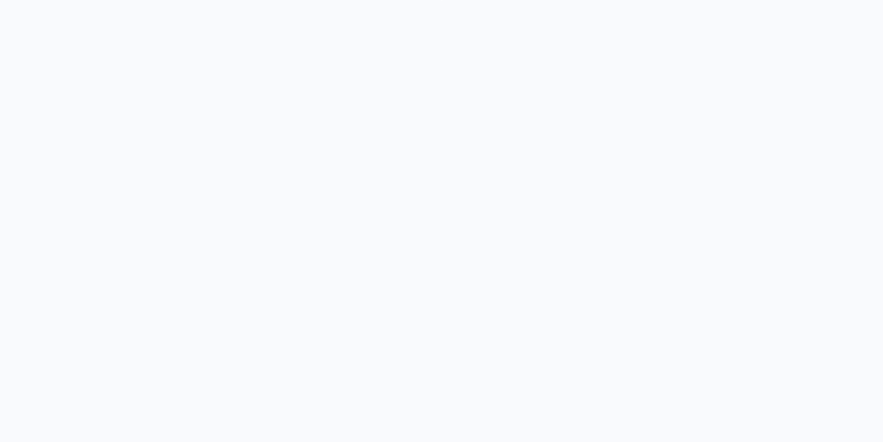
scroll to position [1, 0]
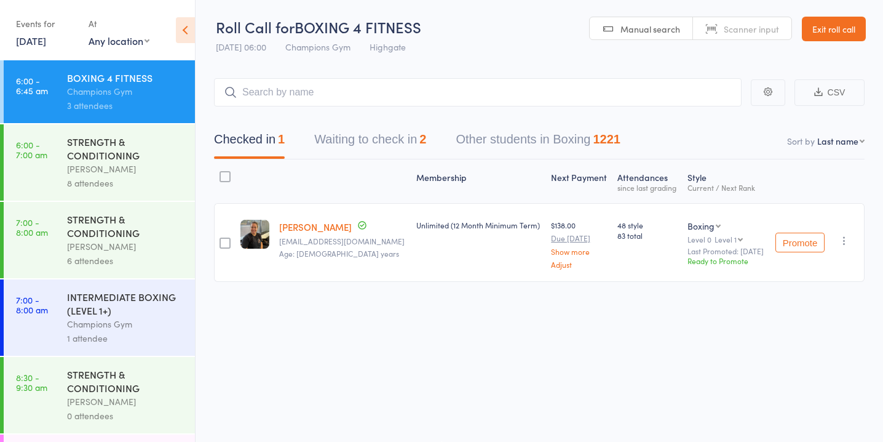
click at [415, 135] on button "Waiting to check in 2" at bounding box center [370, 142] width 112 height 33
click at [381, 151] on button "Waiting to check in 3" at bounding box center [370, 143] width 112 height 33
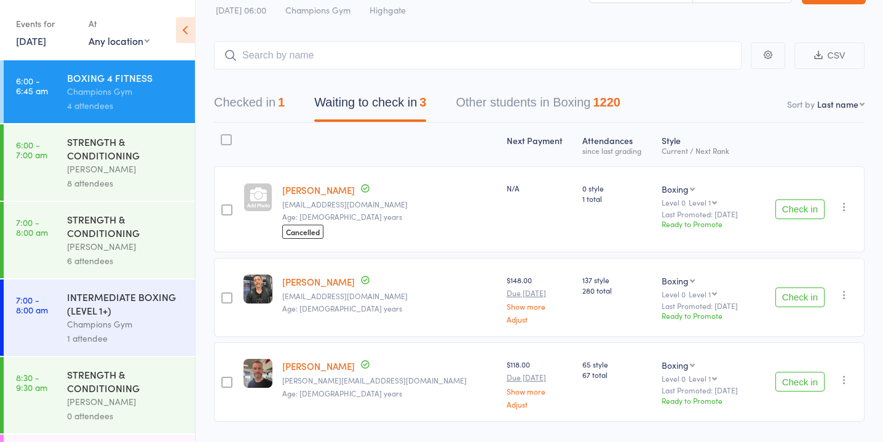
scroll to position [56, 0]
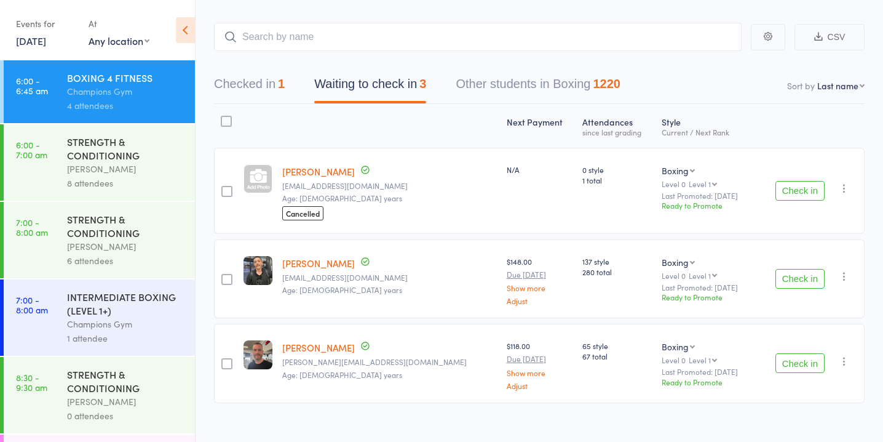
click at [795, 271] on button "Check in" at bounding box center [800, 279] width 49 height 20
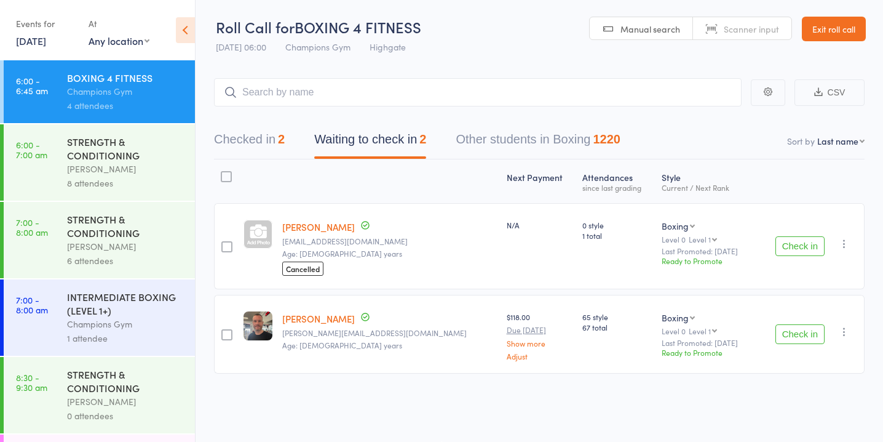
scroll to position [0, 0]
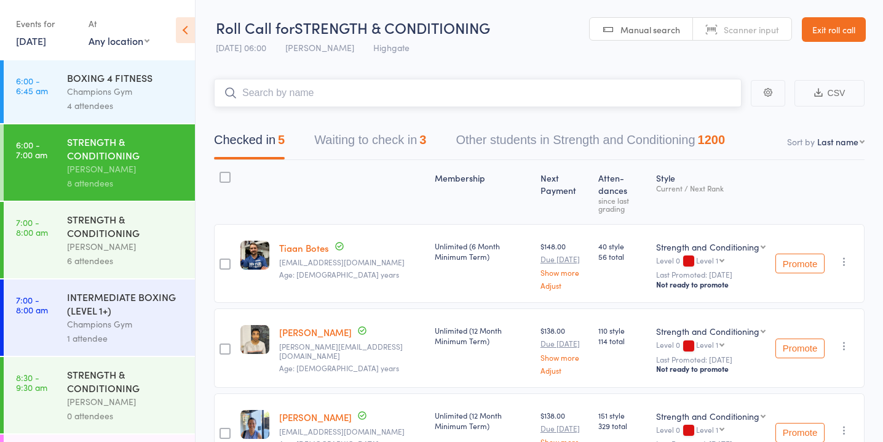
click at [413, 140] on button "Waiting to check in 3" at bounding box center [370, 143] width 112 height 33
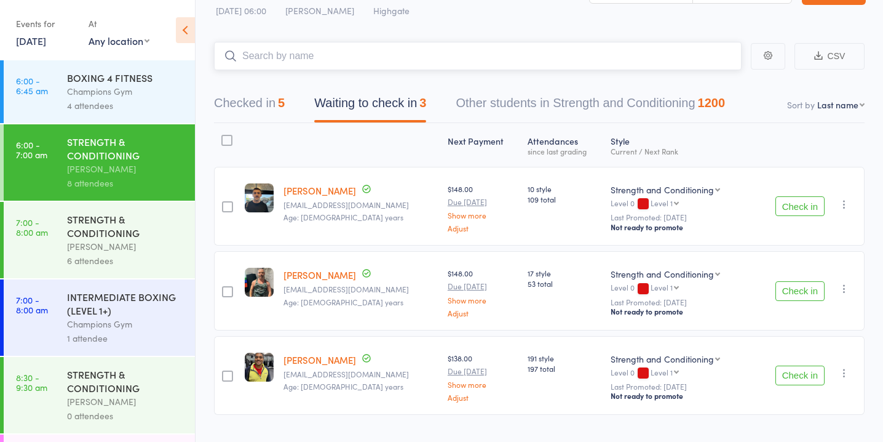
scroll to position [41, 0]
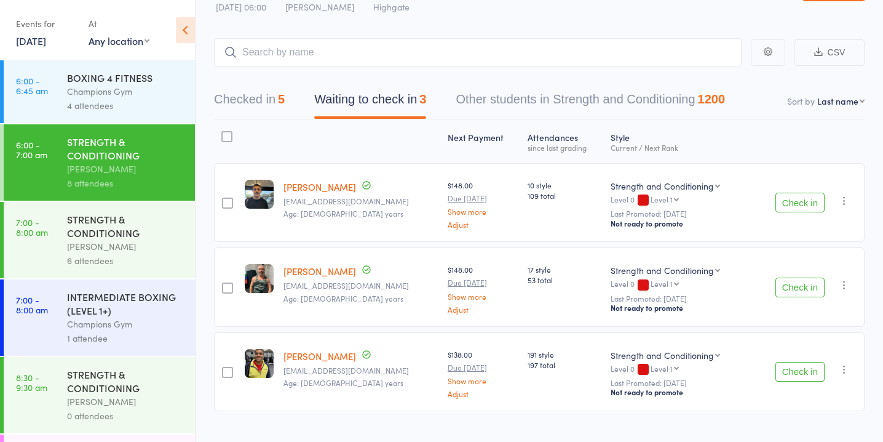
click at [799, 371] on button "Check in" at bounding box center [800, 372] width 49 height 20
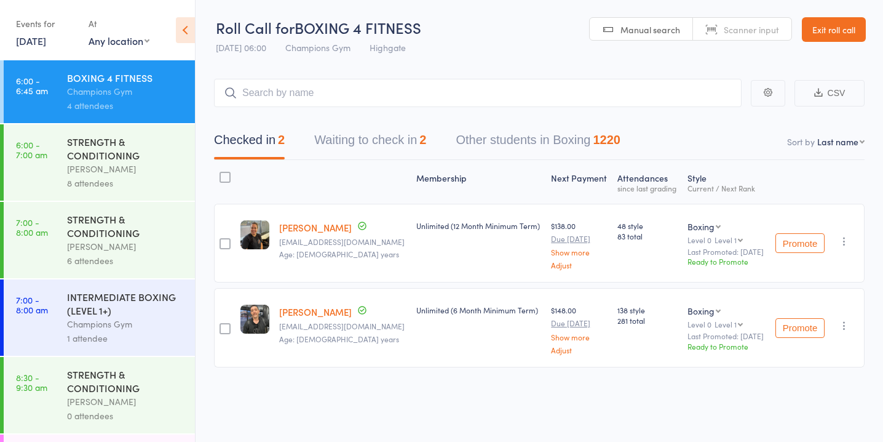
click at [394, 139] on button "Waiting to check in 2" at bounding box center [370, 143] width 112 height 33
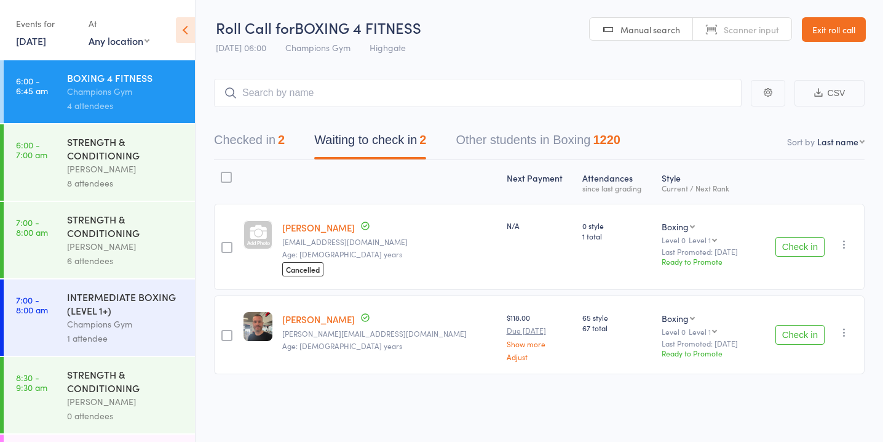
click at [811, 333] on button "Check in" at bounding box center [800, 335] width 49 height 20
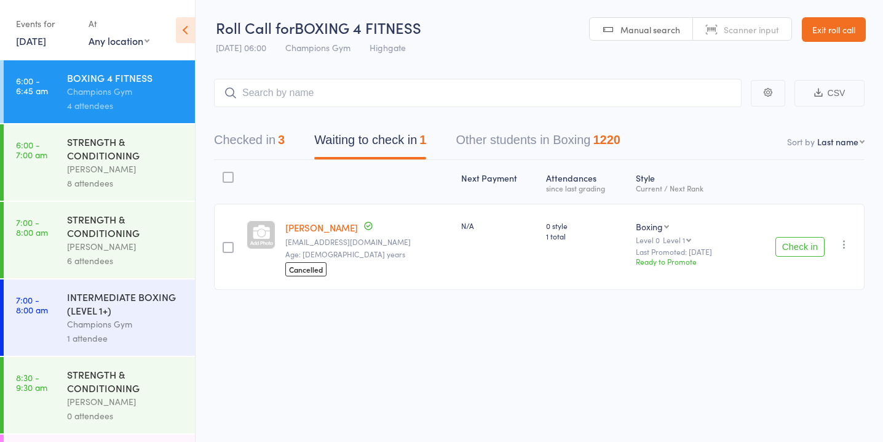
click at [228, 243] on div at bounding box center [228, 247] width 11 height 11
click at [225, 244] on input "checkbox" at bounding box center [225, 244] width 0 height 0
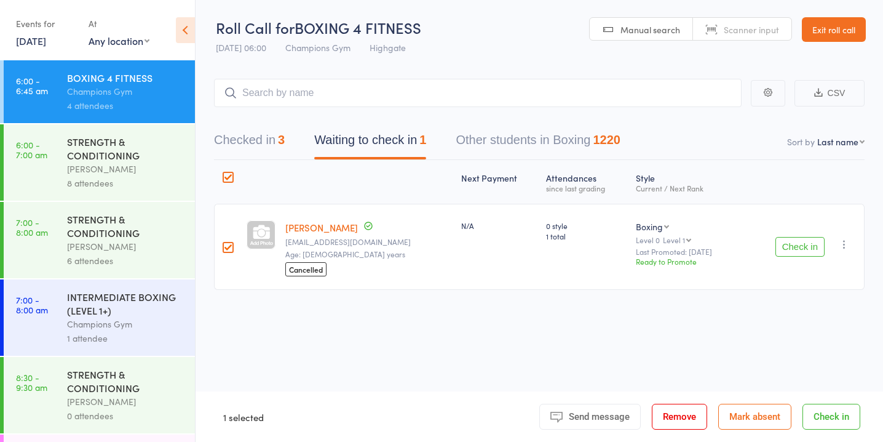
click at [762, 416] on button "Mark absent" at bounding box center [755, 417] width 73 height 26
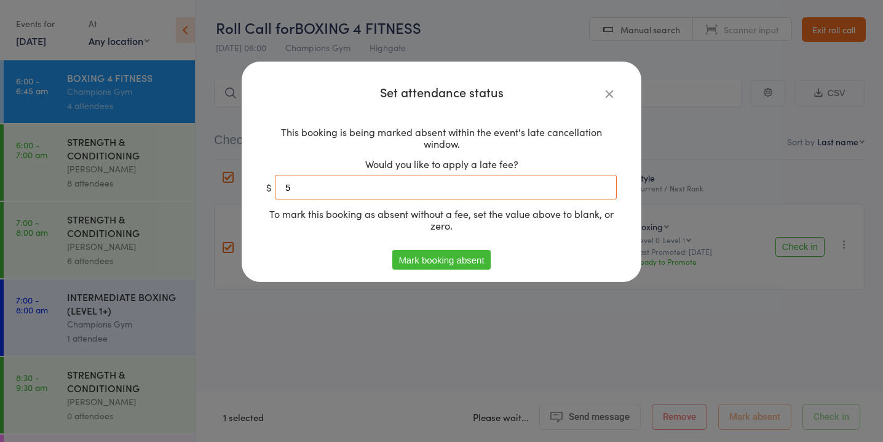
click at [501, 186] on input "5" at bounding box center [446, 187] width 342 height 25
click at [435, 259] on button "Mark booking absent" at bounding box center [442, 260] width 98 height 20
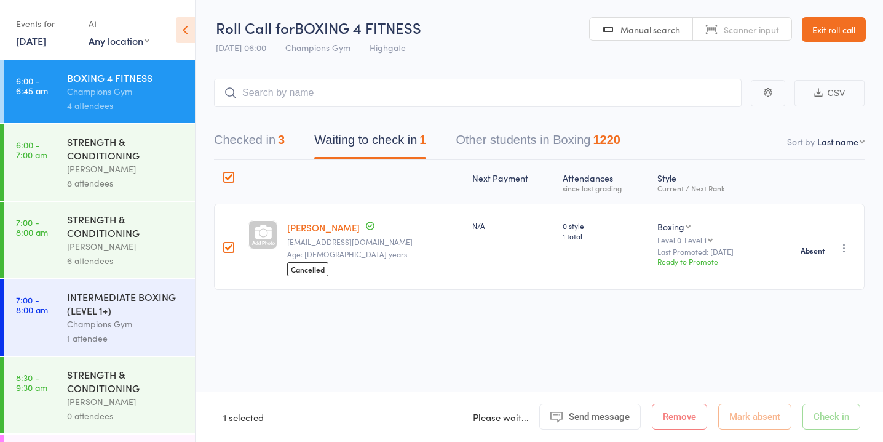
click at [159, 238] on div "STRENGTH & CONDITIONING" at bounding box center [126, 225] width 118 height 27
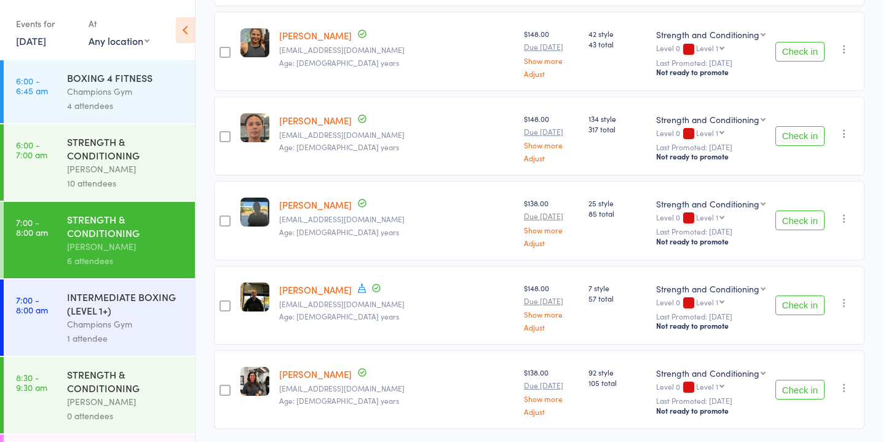
scroll to position [316, 0]
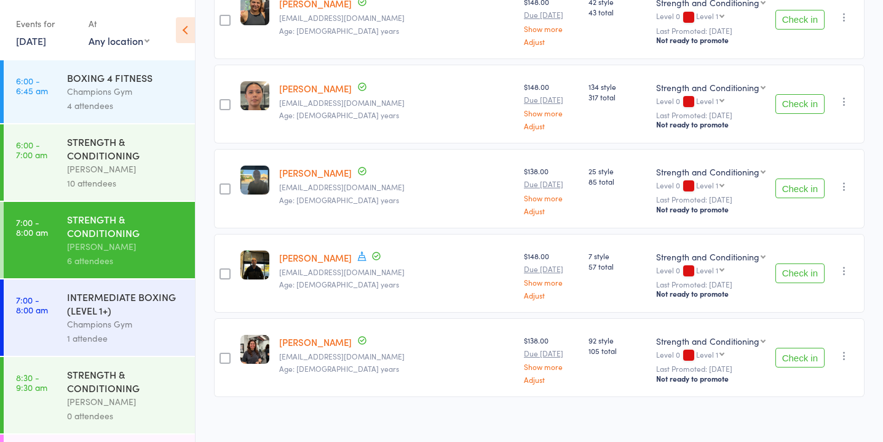
click at [811, 263] on button "Check in" at bounding box center [800, 273] width 49 height 20
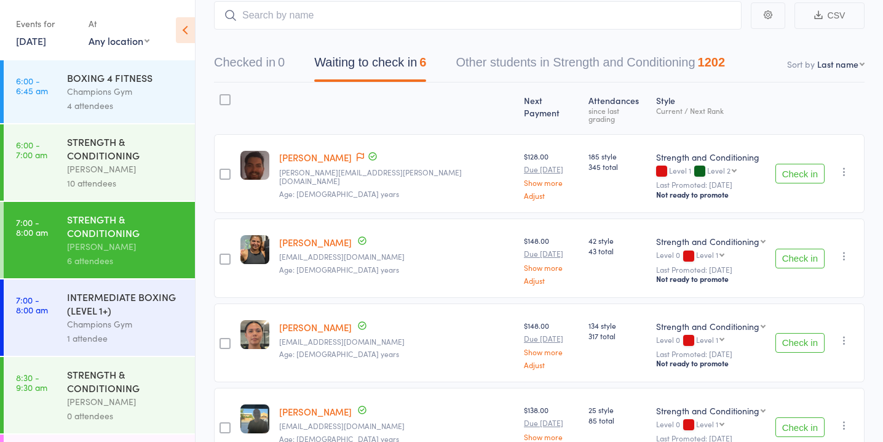
scroll to position [0, 0]
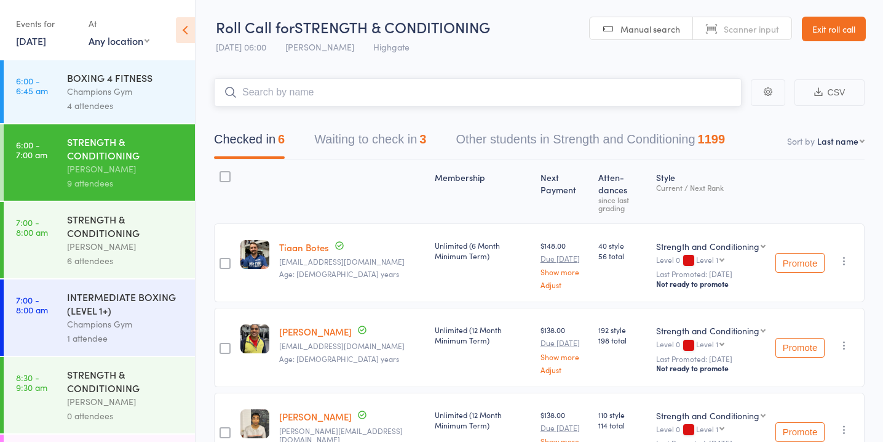
click at [409, 137] on button "Waiting to check in 3" at bounding box center [370, 142] width 112 height 33
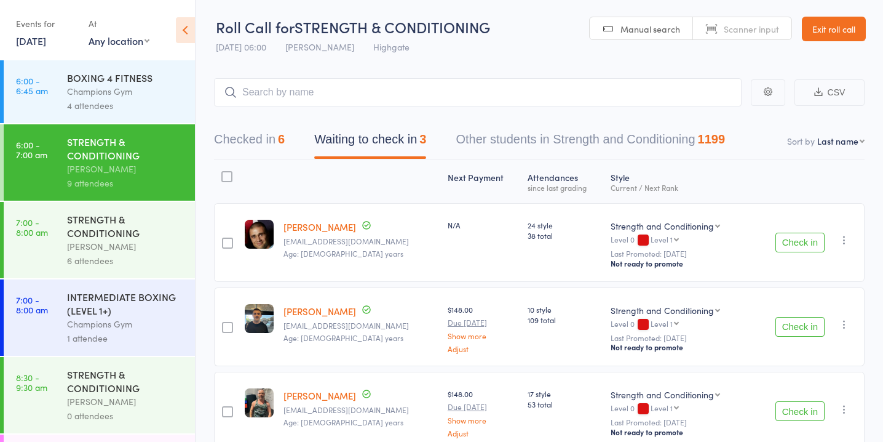
click at [797, 245] on button "Check in" at bounding box center [800, 243] width 49 height 20
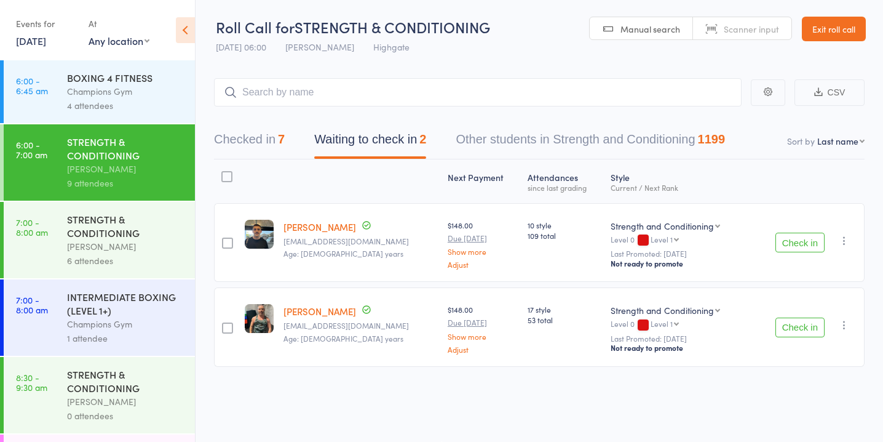
click at [785, 245] on button "Check in" at bounding box center [800, 243] width 49 height 20
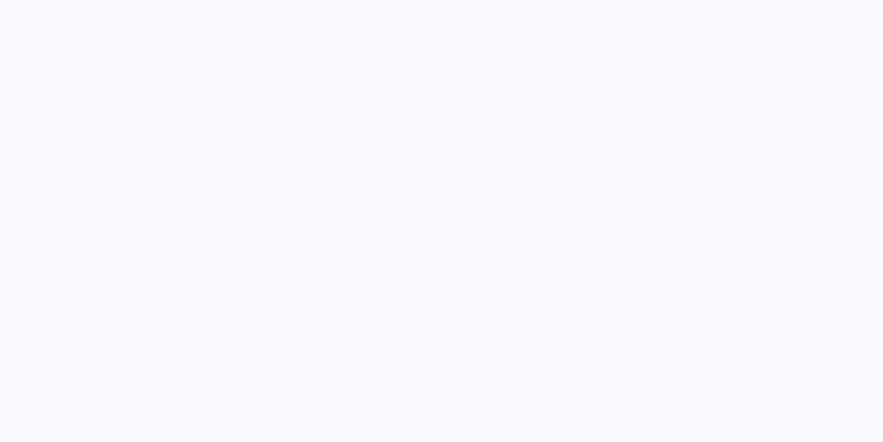
scroll to position [1, 0]
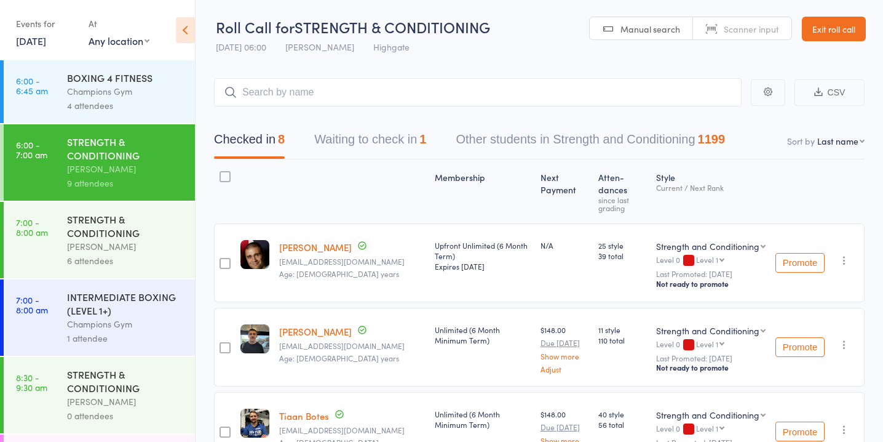
click at [382, 143] on button "Waiting to check in 1" at bounding box center [370, 142] width 112 height 33
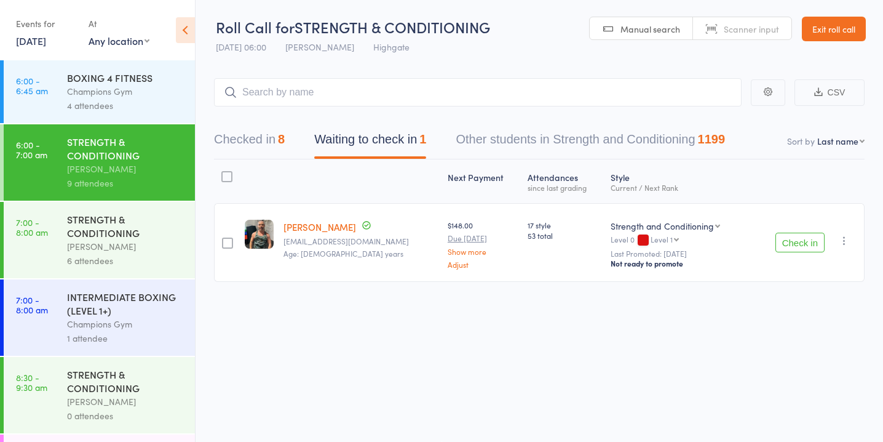
click at [153, 239] on div "STRENGTH & CONDITIONING" at bounding box center [126, 225] width 118 height 27
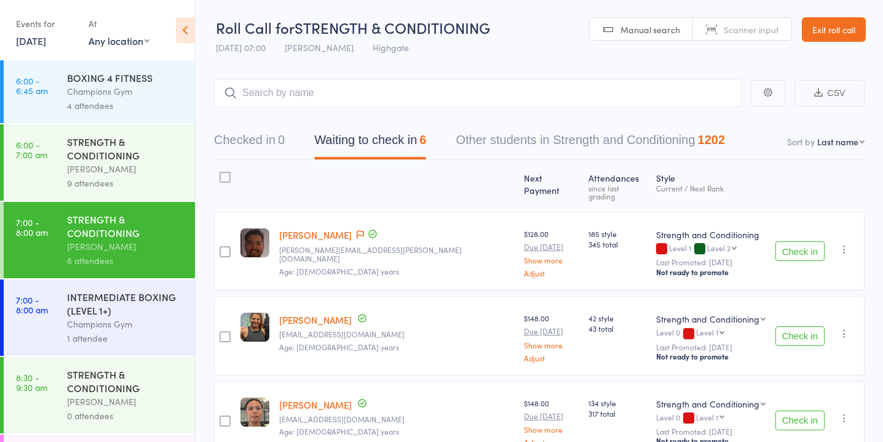
click at [150, 152] on div "STRENGTH & CONDITIONING" at bounding box center [126, 148] width 118 height 27
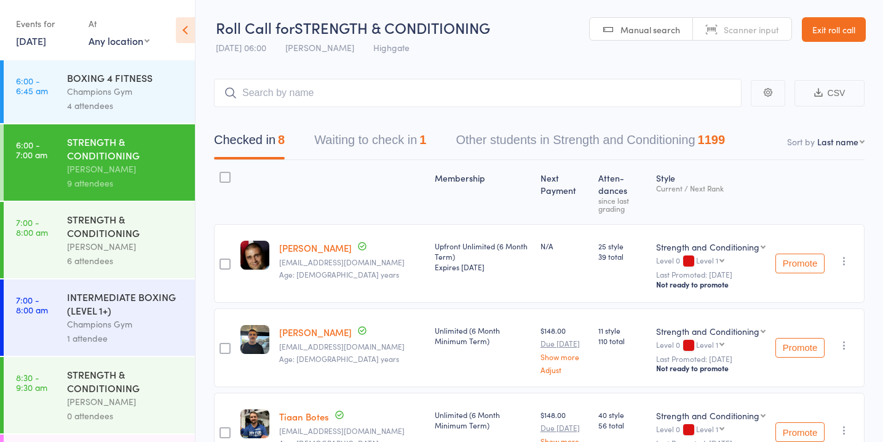
click at [377, 148] on button "Waiting to check in 1" at bounding box center [370, 143] width 112 height 33
click at [403, 146] on button "Waiting to check in 1" at bounding box center [370, 143] width 112 height 33
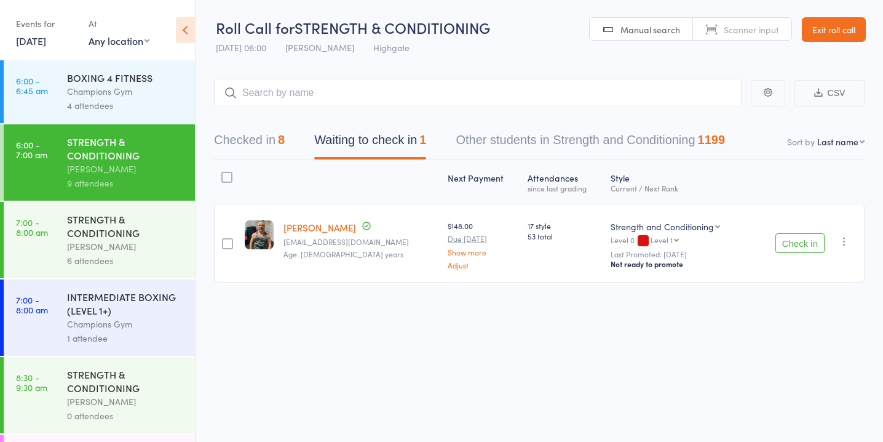
click at [281, 142] on div "8" at bounding box center [281, 140] width 7 height 14
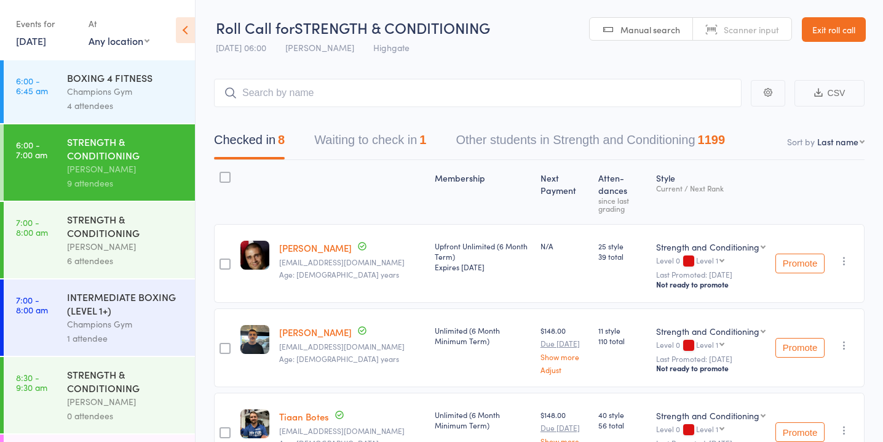
click at [370, 92] on input "search" at bounding box center [478, 93] width 528 height 28
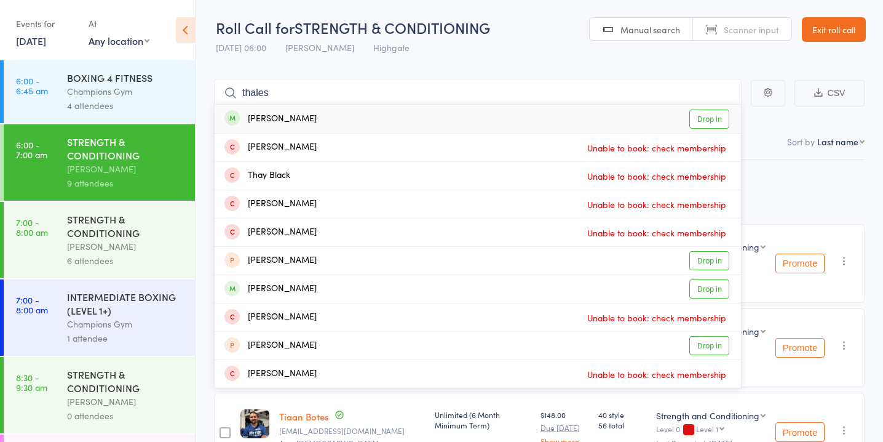
type input "thales"
click at [717, 116] on link "Drop in" at bounding box center [710, 119] width 40 height 19
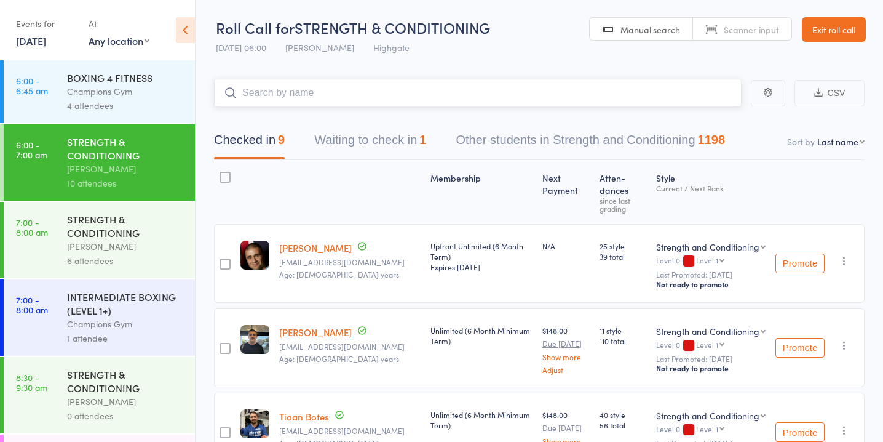
click at [414, 146] on button "Waiting to check in 1" at bounding box center [370, 143] width 112 height 33
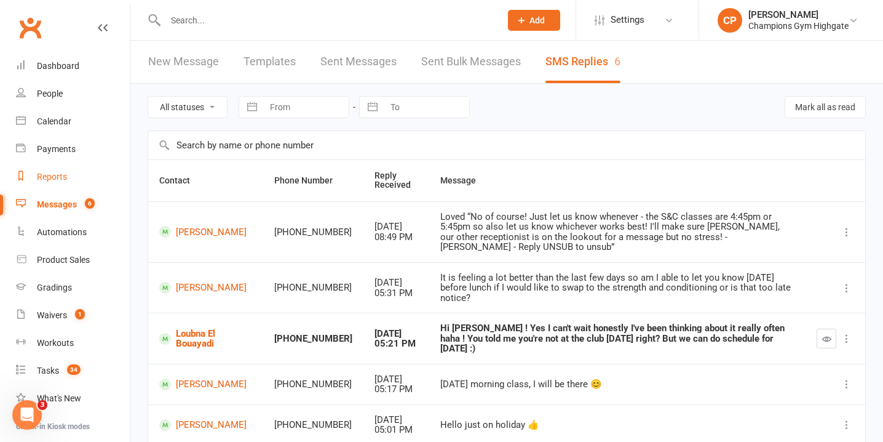
click at [60, 175] on div "Reports" at bounding box center [52, 177] width 30 height 10
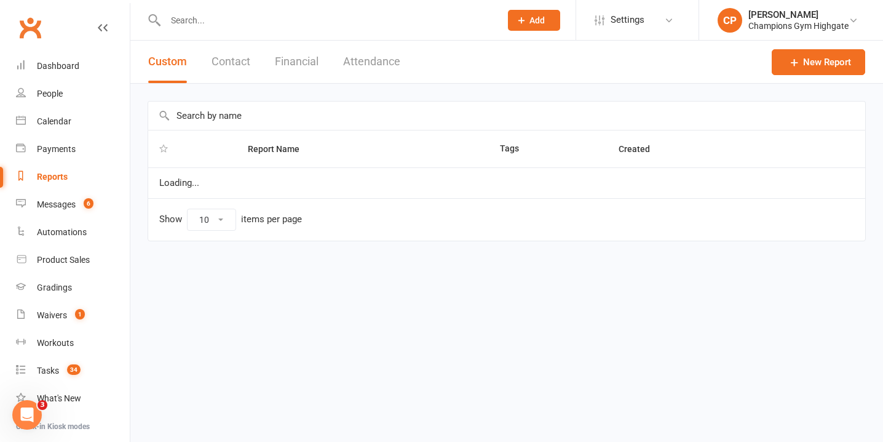
select select "100"
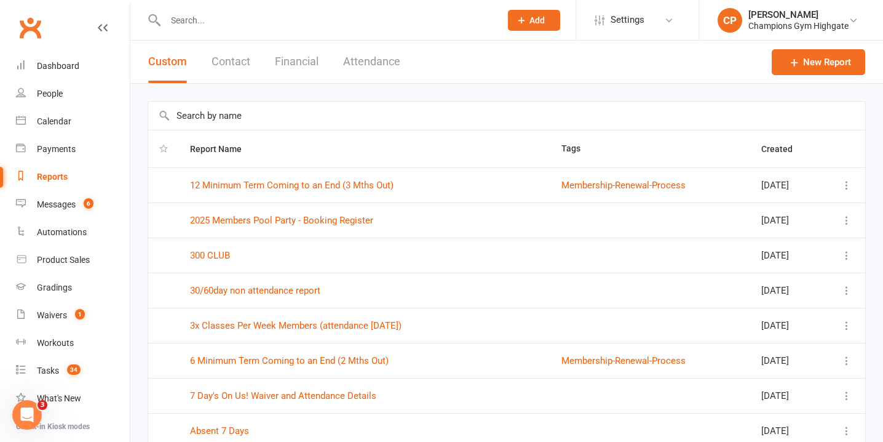
click at [365, 65] on button "Attendance" at bounding box center [371, 62] width 57 height 42
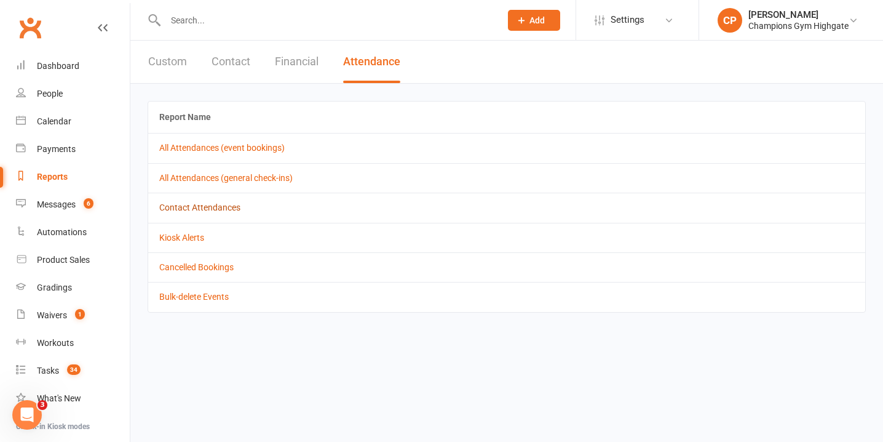
click at [204, 205] on link "Contact Attendances" at bounding box center [199, 207] width 81 height 10
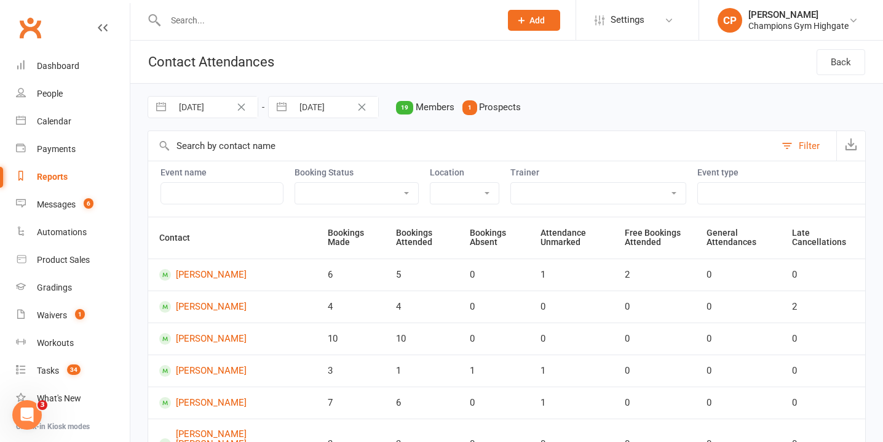
select select "7"
select select "2025"
select select "8"
select select "2025"
select select "9"
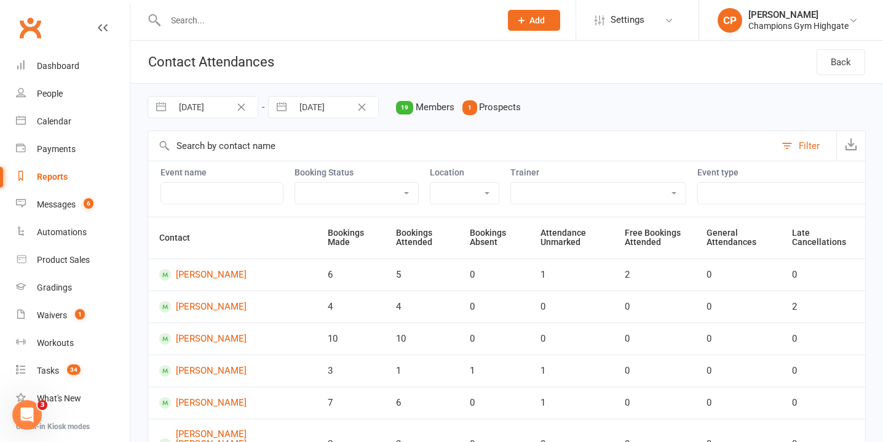
select select "2025"
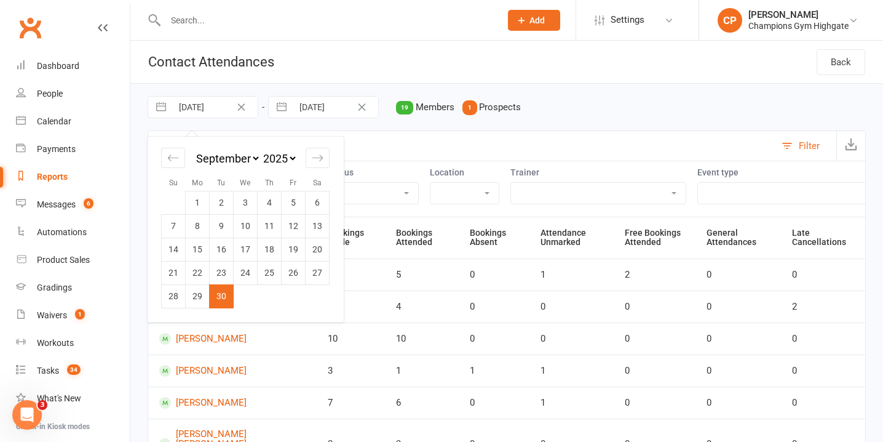
click at [220, 107] on input "30 Sep 2025" at bounding box center [215, 107] width 86 height 21
click at [325, 150] on div "Move forward to switch to the next month." at bounding box center [318, 158] width 24 height 20
select select "10"
select select "2025"
click at [197, 221] on td "6" at bounding box center [198, 225] width 24 height 23
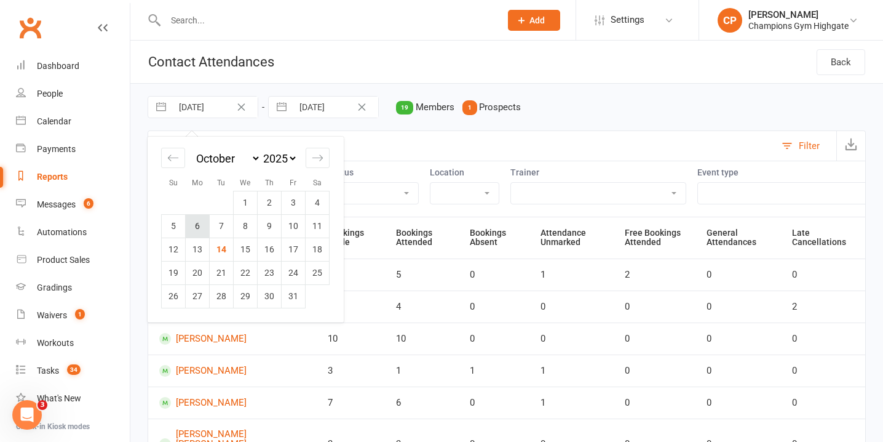
type input "06 Oct 2025"
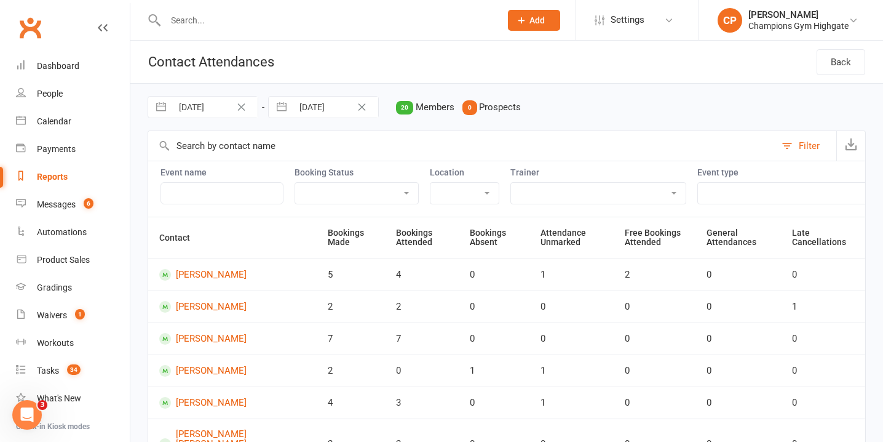
click at [313, 104] on input "14 Oct 2025" at bounding box center [336, 107] width 86 height 21
select select "8"
select select "2025"
select select "9"
select select "2025"
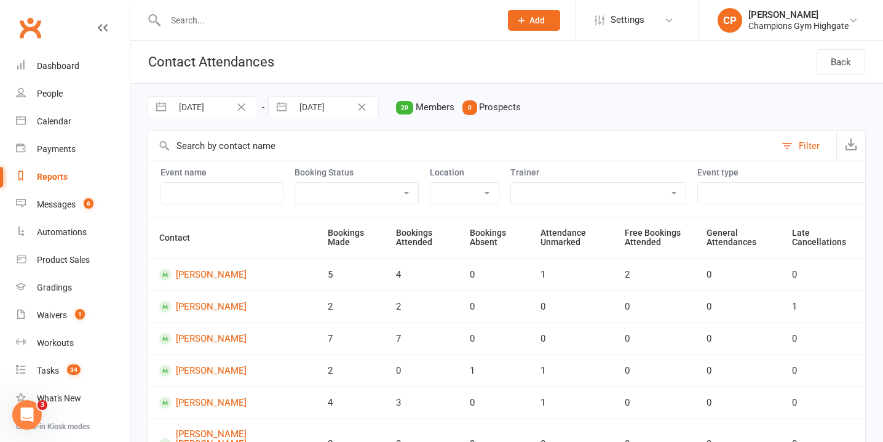
select select "10"
select select "2025"
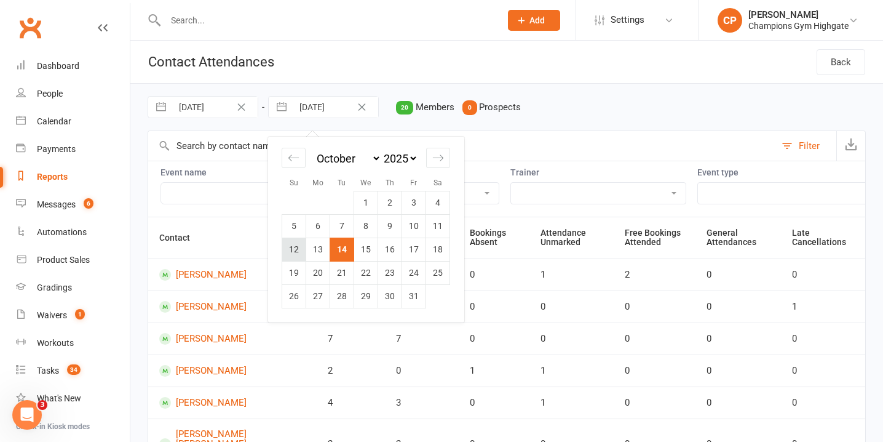
click at [295, 246] on td "12" at bounding box center [294, 248] width 24 height 23
type input "12 Oct 2025"
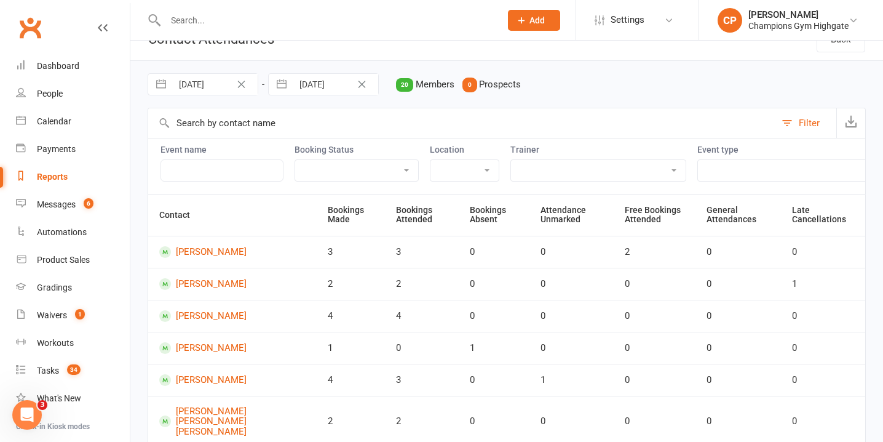
scroll to position [31, 0]
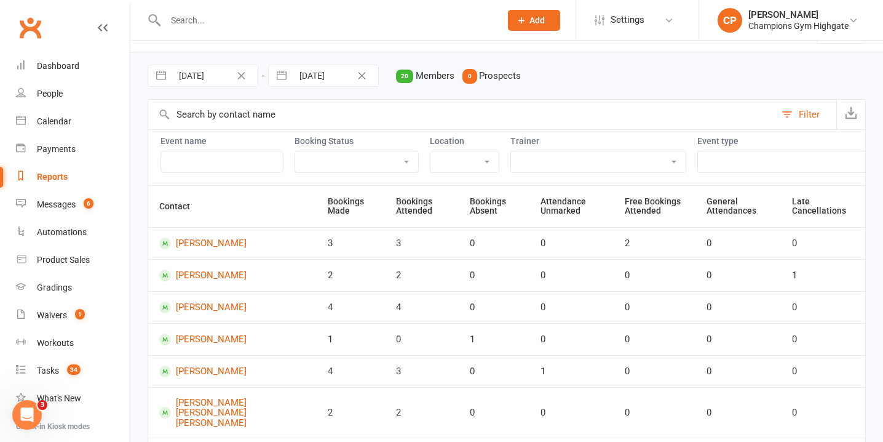
click at [333, 159] on select "Attended Absent Not absent Attendance not marked" at bounding box center [356, 161] width 123 height 21
select select "attended"
click at [295, 151] on select "Attended Absent Not absent Attendance not marked" at bounding box center [356, 161] width 123 height 21
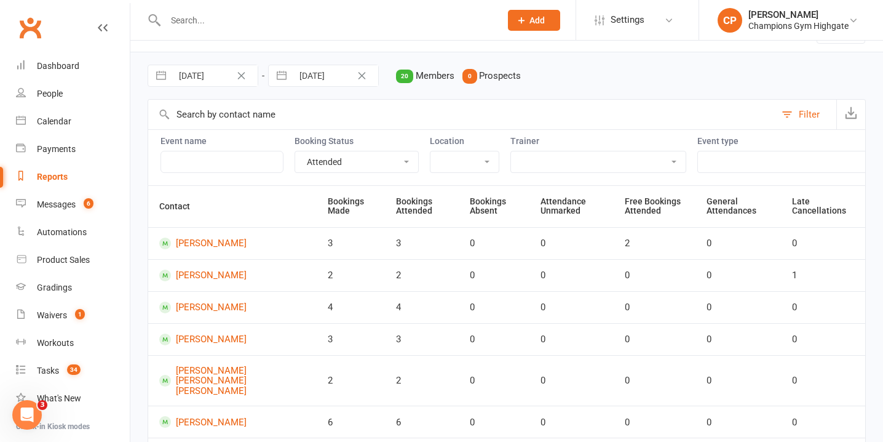
click at [484, 163] on select "Myaree Highgate" at bounding box center [465, 161] width 68 height 21
select select "6648"
click at [431, 151] on select "Myaree Highgate" at bounding box center [465, 161] width 68 height 21
click at [516, 161] on select "Class Member Event PT - with Coach Alessandro (30 minutes) PT - with Coach Emma…" at bounding box center [543, 161] width 212 height 21
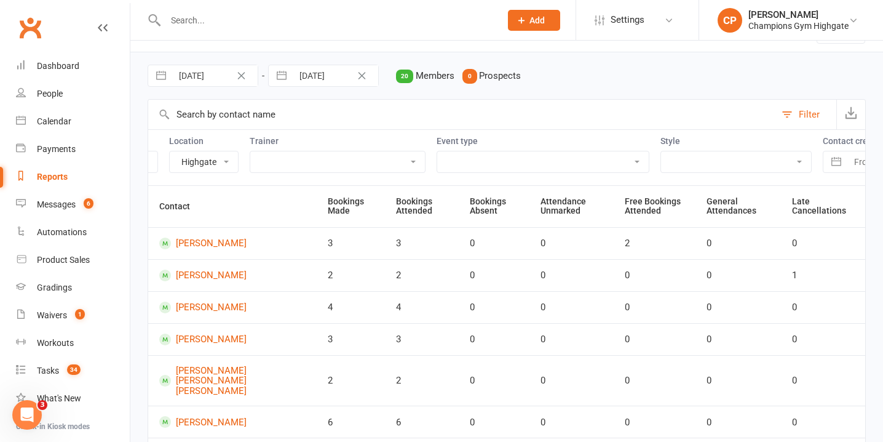
select select "11788"
click at [437, 151] on select "Class Member Event PT - with Coach Alessandro (30 minutes) PT - with Coach Emma…" at bounding box center [543, 161] width 212 height 21
click at [672, 162] on select "Boxing Muay Thai Personal Training (30 Minutes) Personal Training (45 Minutes) …" at bounding box center [736, 161] width 150 height 21
click at [661, 151] on select "Boxing Muay Thai Personal Training (30 Minutes) Personal Training (45 Minutes) …" at bounding box center [736, 161] width 150 height 21
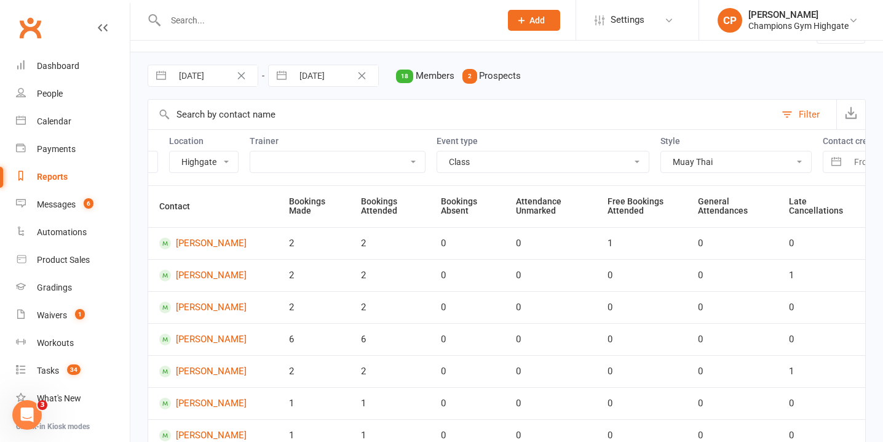
click at [692, 159] on select "Boxing Muay Thai Personal Training (30 Minutes) Personal Training (45 Minutes) …" at bounding box center [736, 161] width 150 height 21
select select "1226"
click at [661, 151] on select "Boxing Muay Thai Personal Training (30 Minutes) Personal Training (45 Minutes) …" at bounding box center [736, 161] width 150 height 21
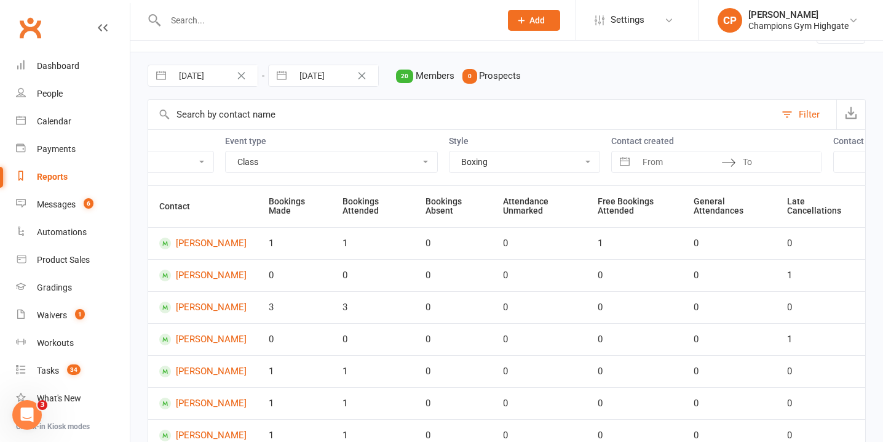
scroll to position [0, 559]
click at [747, 159] on select "[Member] Active [Member] Cancelled [Member] Suspended [Member] Active or Cancel…" at bounding box center [821, 161] width 149 height 21
click at [847, 114] on icon "button" at bounding box center [851, 112] width 12 height 12
click at [436, 160] on select "Boxing Muay Thai Personal Training (30 Minutes) Personal Training (45 Minutes) …" at bounding box center [438, 161] width 150 height 21
click at [363, 151] on select "Boxing Muay Thai Personal Training (30 Minutes) Personal Training (45 Minutes) …" at bounding box center [438, 161] width 150 height 21
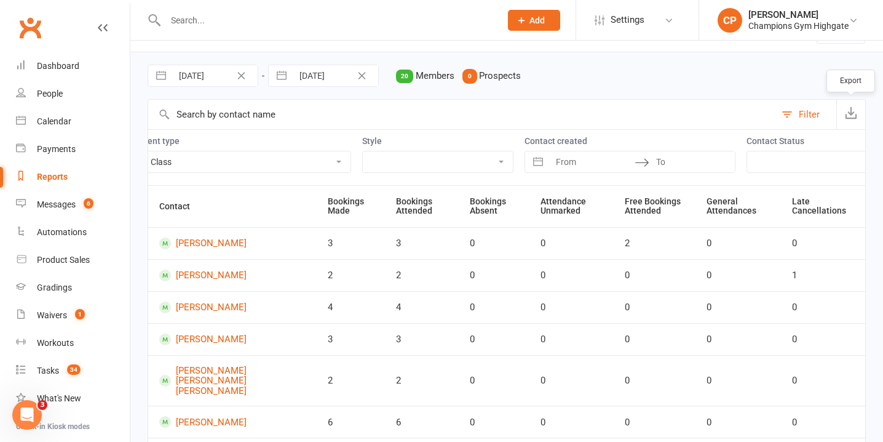
click at [853, 111] on icon "button" at bounding box center [851, 112] width 12 height 12
click at [446, 161] on select "Boxing Muay Thai Personal Training (30 Minutes) Personal Training (45 Minutes) …" at bounding box center [438, 161] width 150 height 21
click at [363, 151] on select "Boxing Muay Thai Personal Training (30 Minutes) Personal Training (45 Minutes) …" at bounding box center [438, 161] width 150 height 21
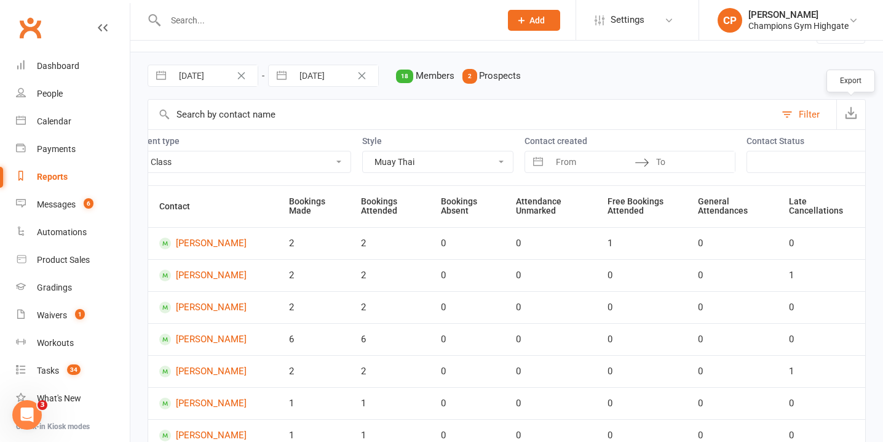
click at [850, 115] on icon "button" at bounding box center [851, 112] width 12 height 12
click at [436, 156] on select "Boxing Muay Thai Personal Training (30 Minutes) Personal Training (45 Minutes) …" at bounding box center [438, 161] width 150 height 21
select select "1863"
click at [363, 151] on select "Boxing Muay Thai Personal Training (30 Minutes) Personal Training (45 Minutes) …" at bounding box center [438, 161] width 150 height 21
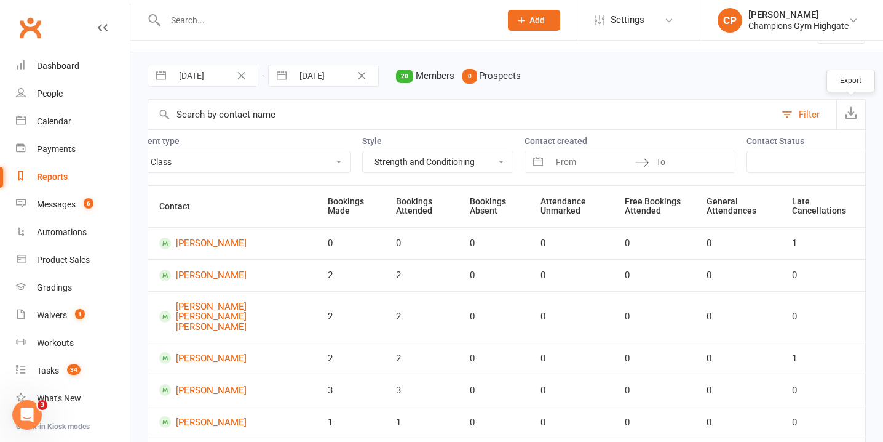
click at [850, 111] on icon "button" at bounding box center [851, 112] width 12 height 12
click at [90, 203] on span "6" at bounding box center [89, 203] width 10 height 10
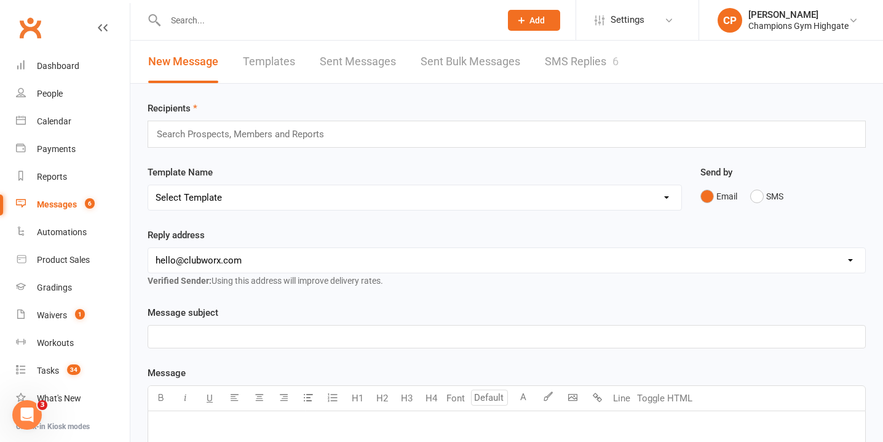
click at [591, 62] on link "SMS Replies 6" at bounding box center [582, 62] width 74 height 42
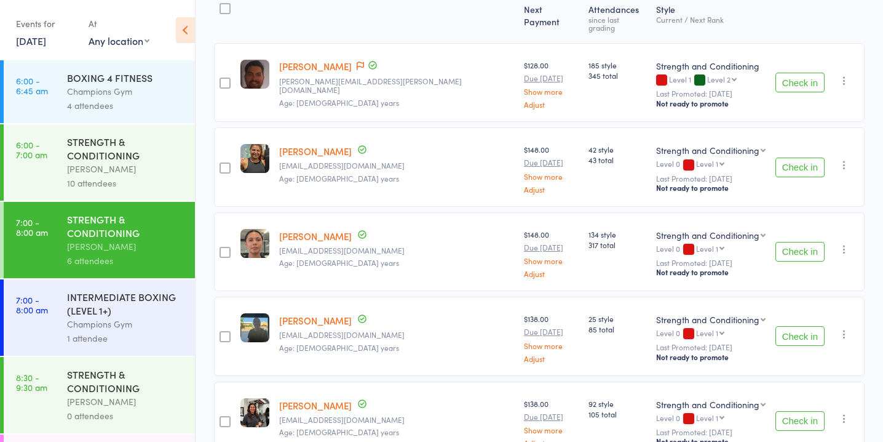
scroll to position [170, 0]
click at [792, 241] on button "Check in" at bounding box center [800, 251] width 49 height 20
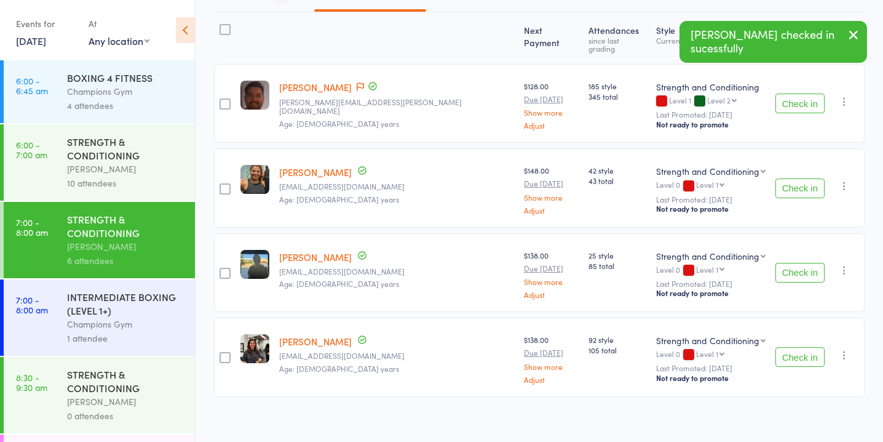
click at [792, 94] on button "Check in" at bounding box center [800, 104] width 49 height 20
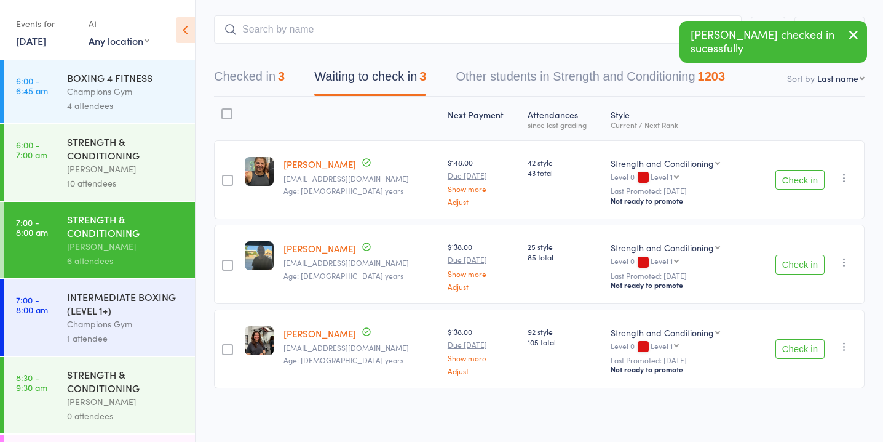
click at [787, 178] on button "Check in" at bounding box center [800, 180] width 49 height 20
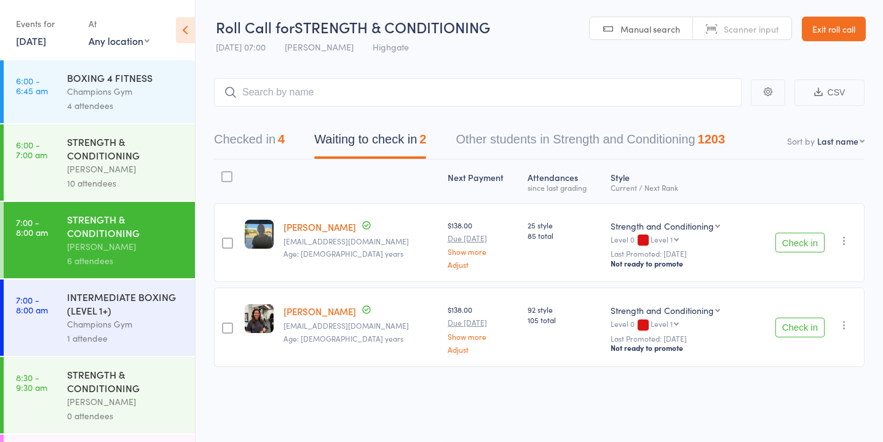
click at [784, 323] on button "Check in" at bounding box center [800, 327] width 49 height 20
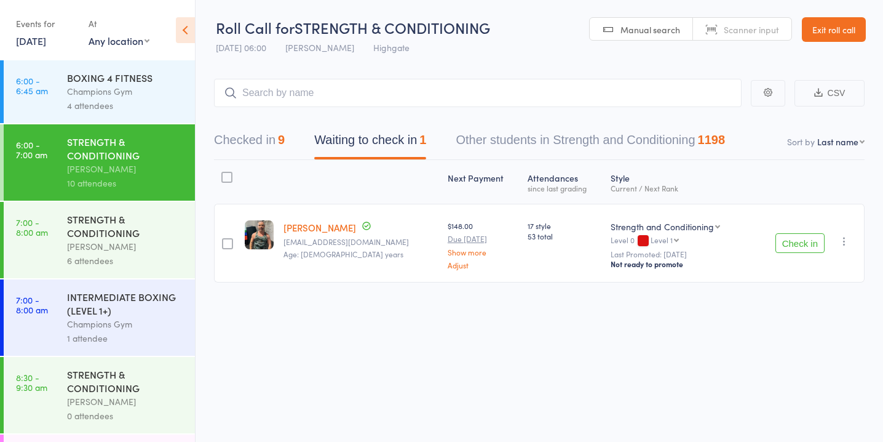
click at [229, 242] on div at bounding box center [227, 243] width 11 height 11
click at [225, 240] on input "checkbox" at bounding box center [225, 240] width 0 height 0
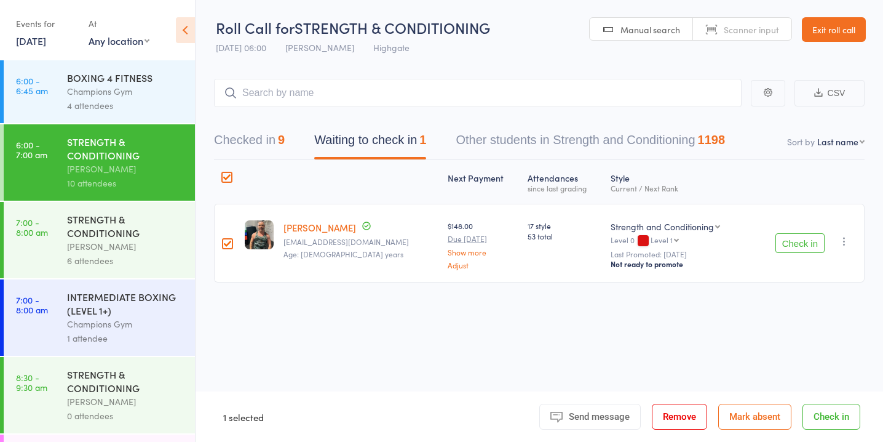
click at [738, 415] on button "Mark absent" at bounding box center [755, 417] width 73 height 26
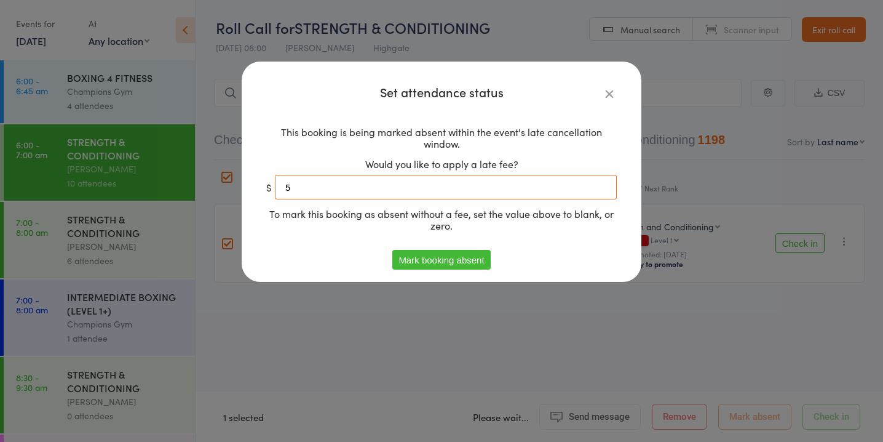
click at [428, 186] on input "5" at bounding box center [446, 187] width 342 height 25
click at [454, 254] on button "Mark booking absent" at bounding box center [442, 260] width 98 height 20
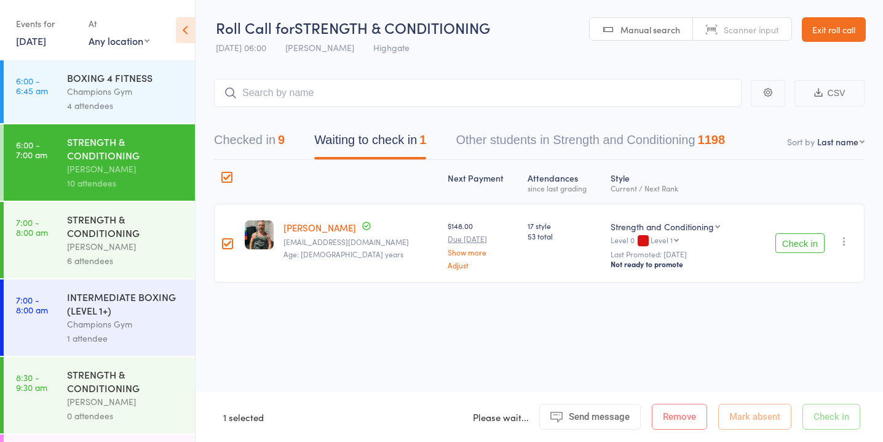
click at [130, 311] on div "INTERMEDIATE BOXING (LEVEL 1+)" at bounding box center [126, 303] width 118 height 27
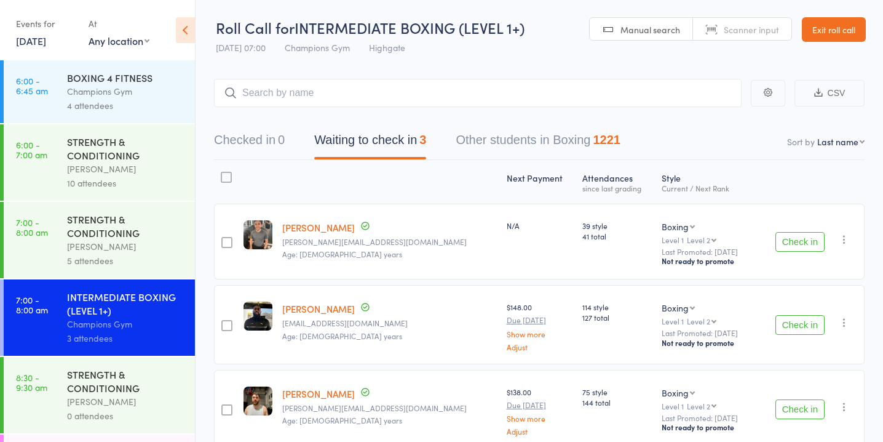
scroll to position [61, 0]
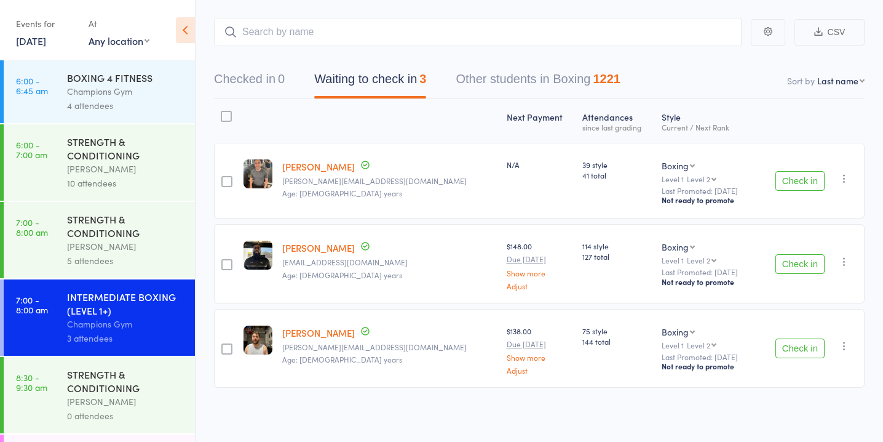
click at [802, 176] on button "Check in" at bounding box center [800, 181] width 49 height 20
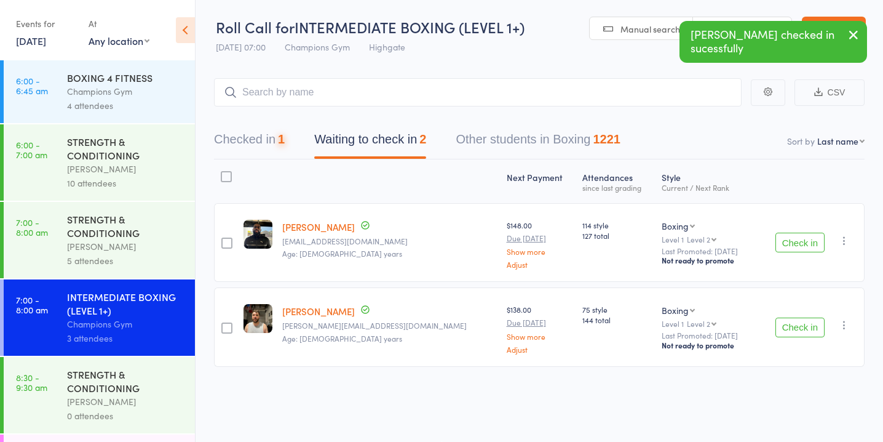
scroll to position [1, 0]
click at [809, 239] on button "Check in" at bounding box center [800, 243] width 49 height 20
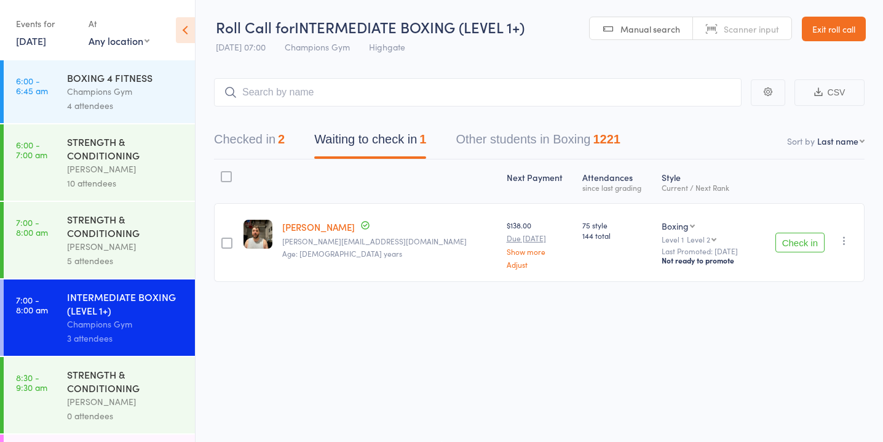
click at [789, 245] on button "Check in" at bounding box center [800, 243] width 49 height 20
